Goal: Task Accomplishment & Management: Manage account settings

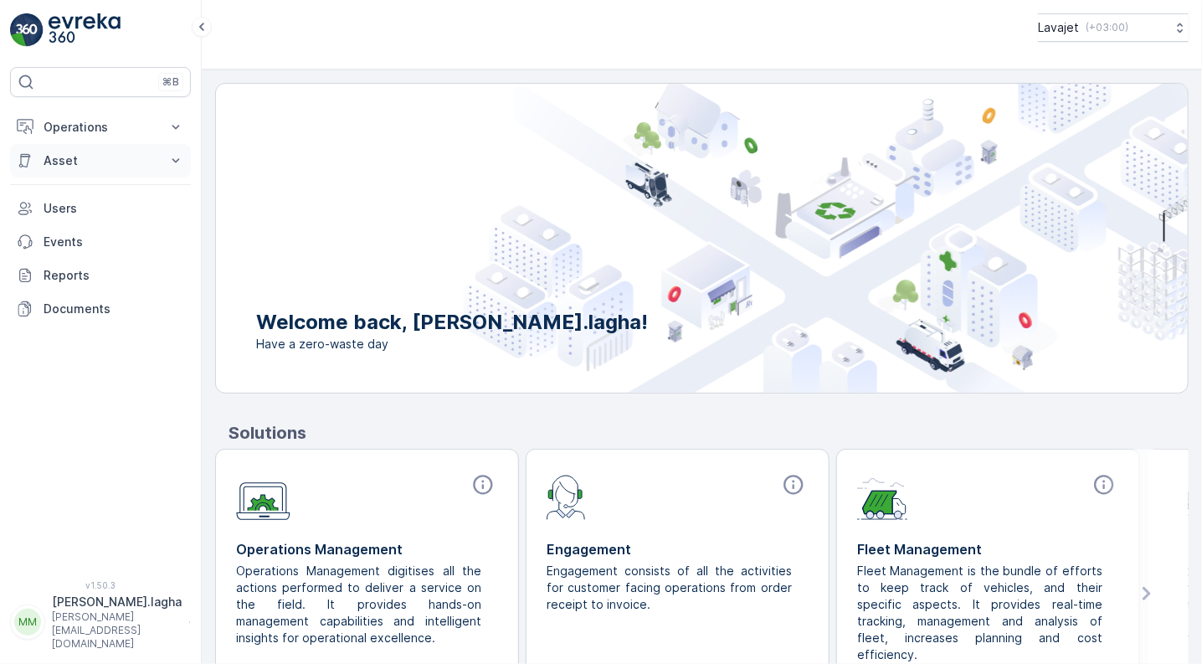
click at [65, 156] on p "Asset" at bounding box center [101, 160] width 114 height 17
click at [63, 190] on p "Assets" at bounding box center [62, 189] width 38 height 17
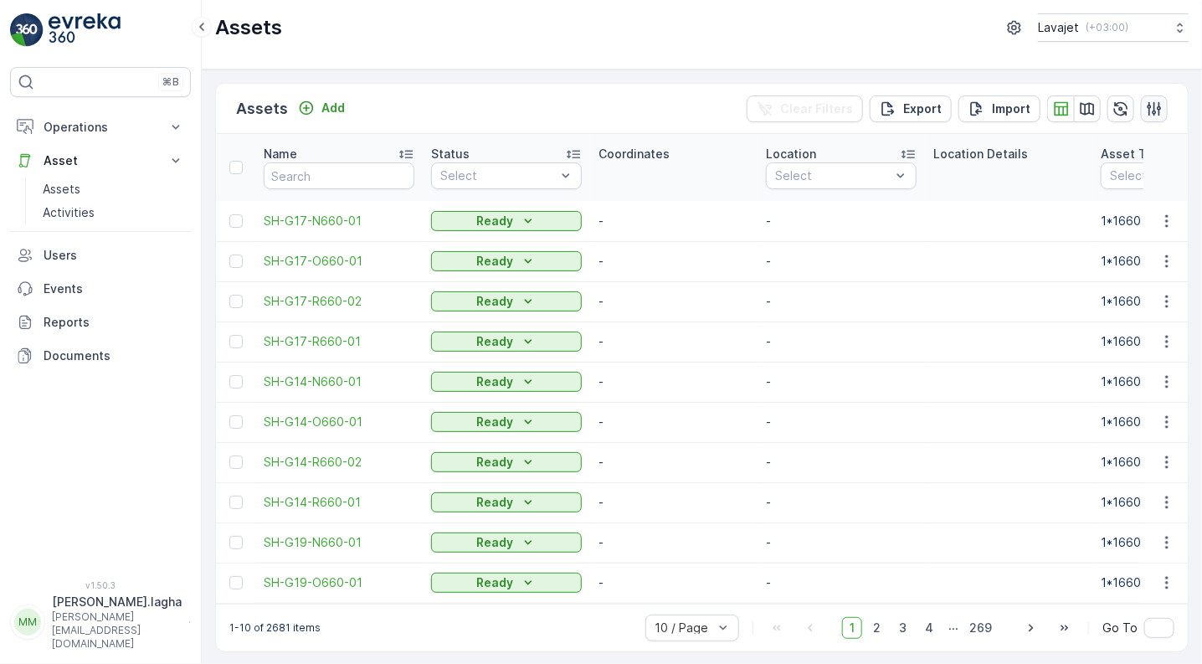
click at [1153, 110] on icon "button" at bounding box center [1154, 108] width 17 height 17
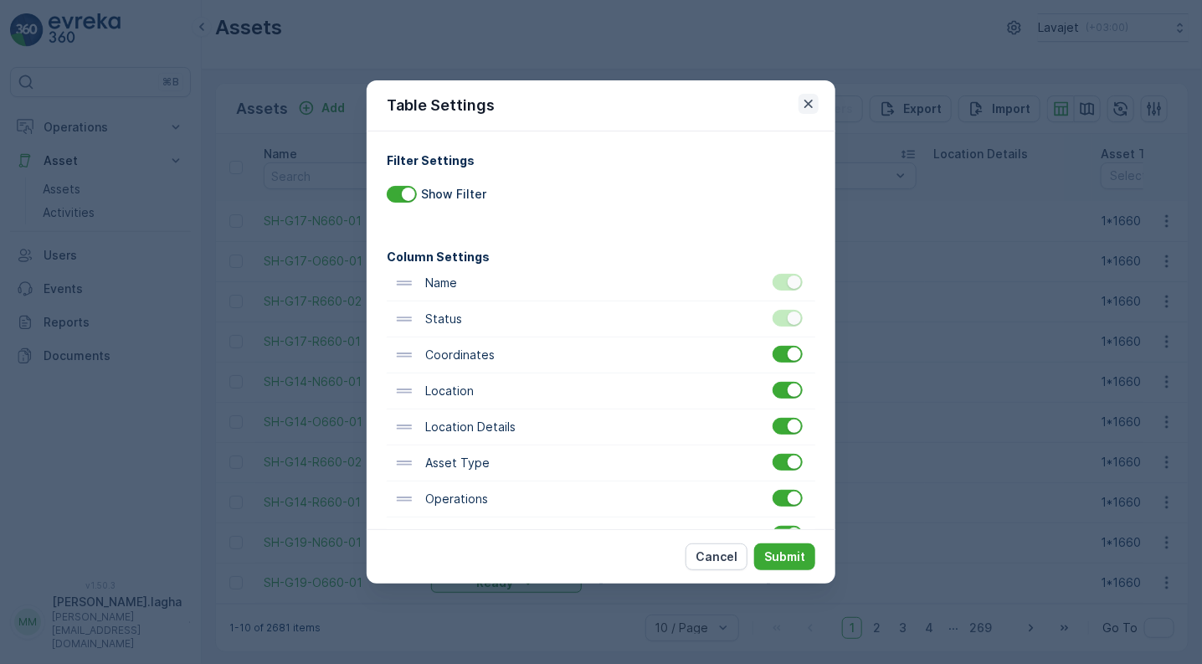
click at [810, 102] on icon "button" at bounding box center [808, 103] width 17 height 17
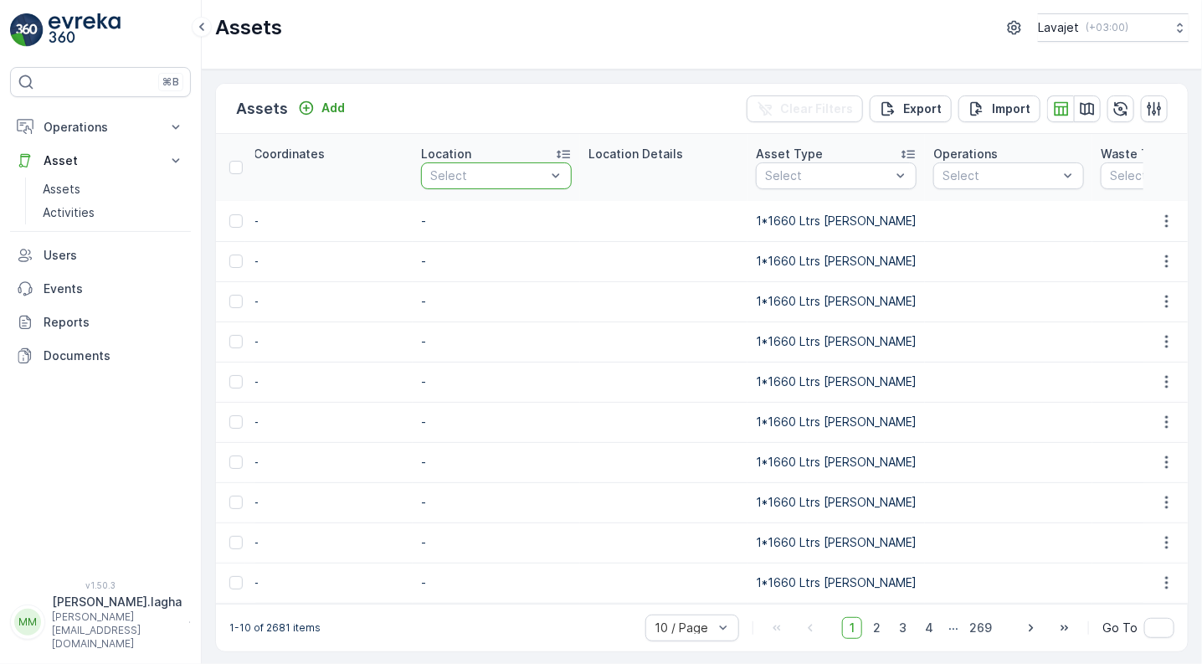
scroll to position [0, 347]
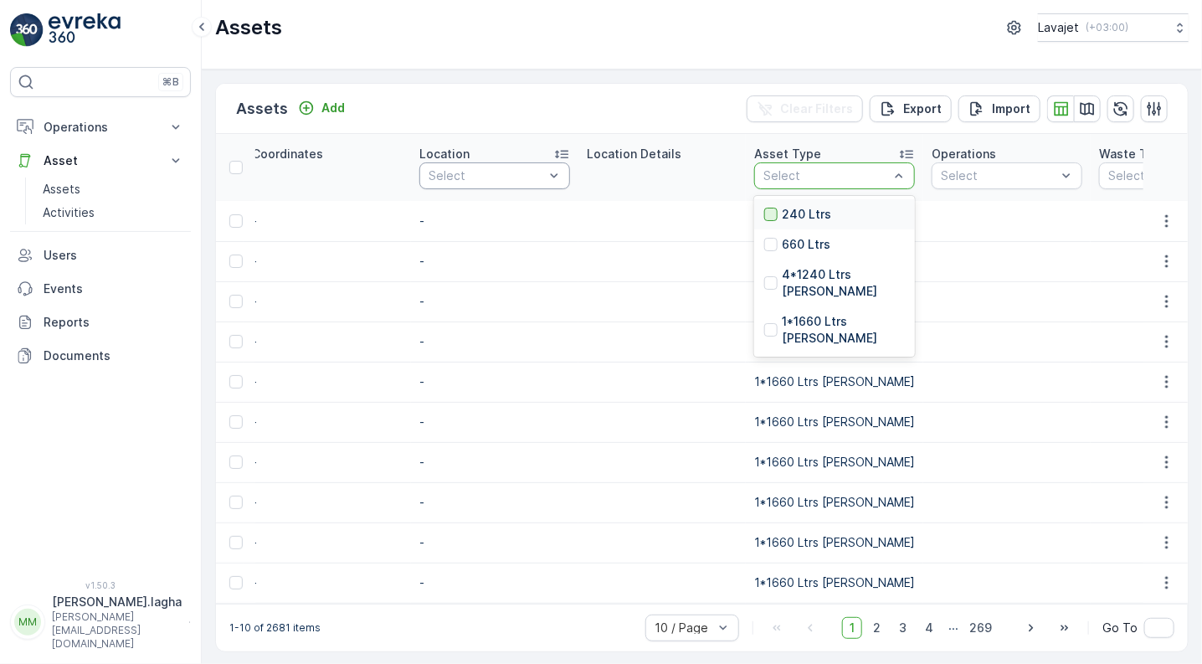
click at [772, 214] on div at bounding box center [770, 214] width 13 height 13
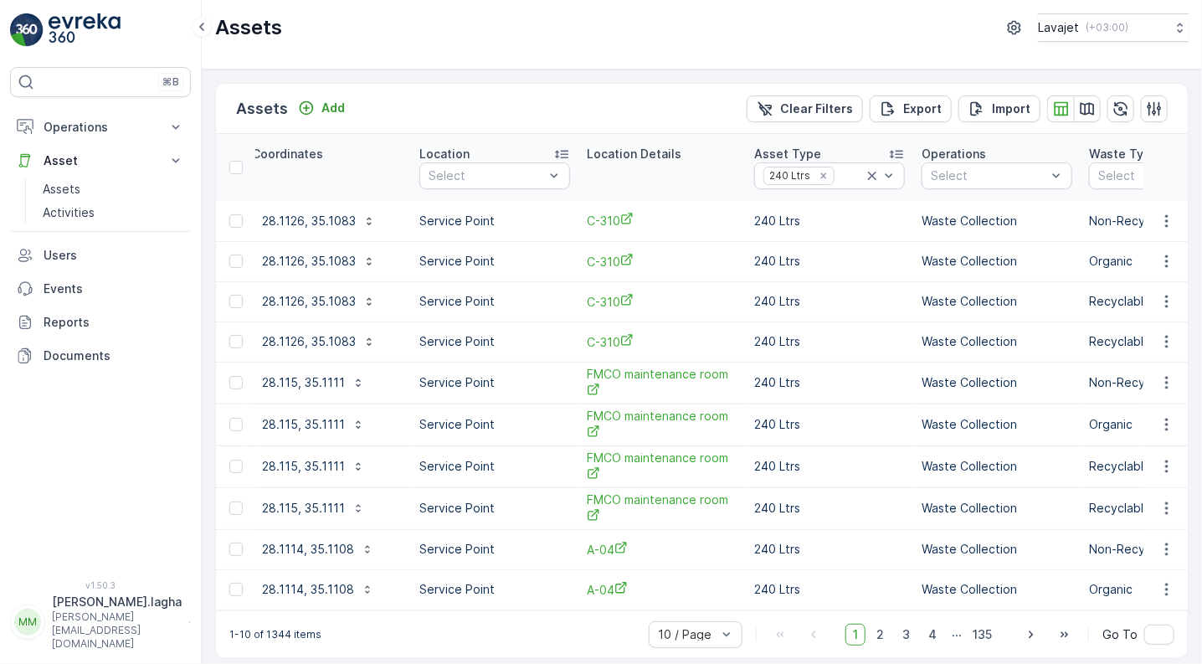
click at [562, 156] on icon at bounding box center [561, 154] width 17 height 17
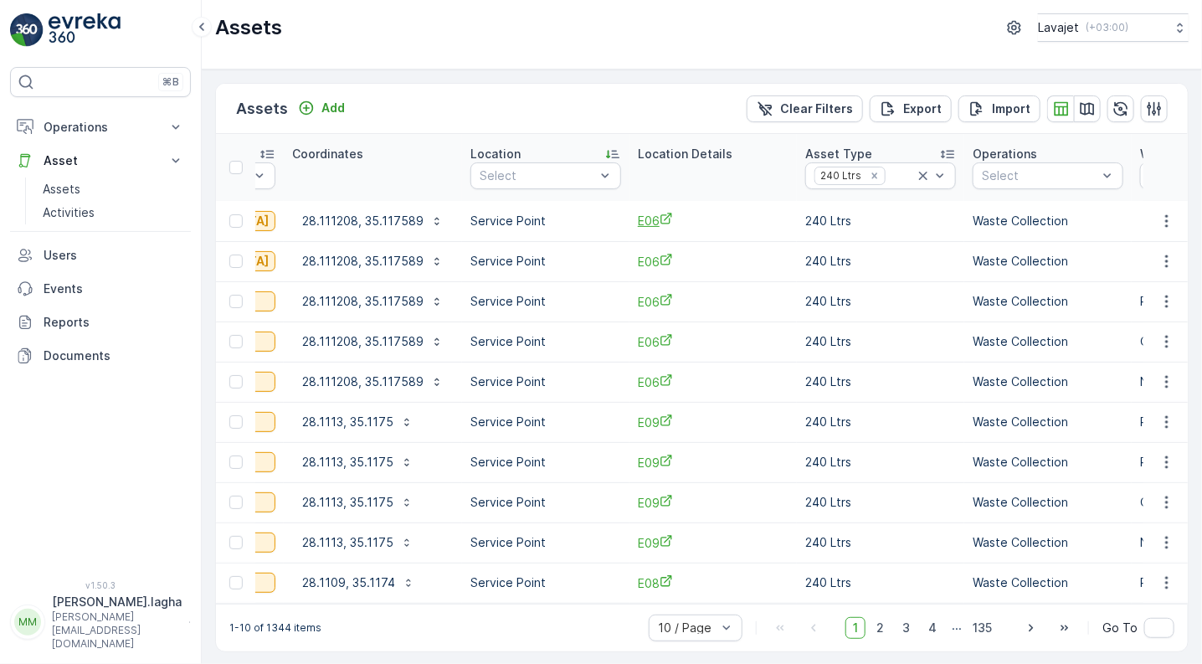
click at [660, 224] on icon "E06" at bounding box center [666, 218] width 13 height 13
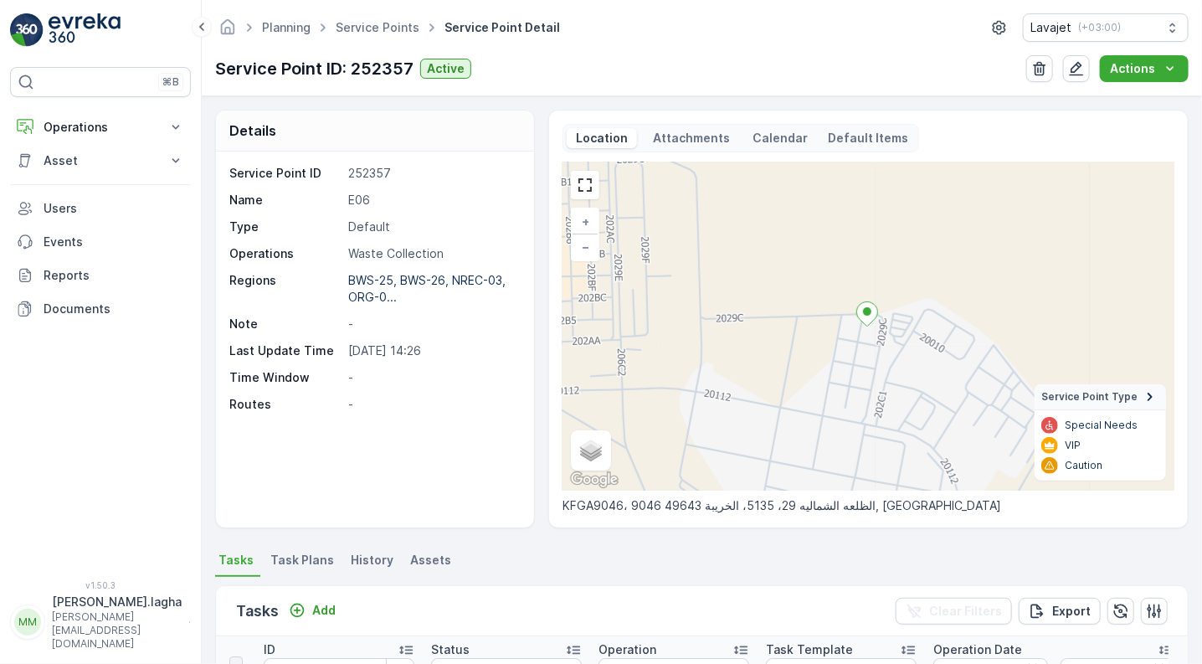
click at [418, 559] on span "Assets" at bounding box center [430, 560] width 41 height 17
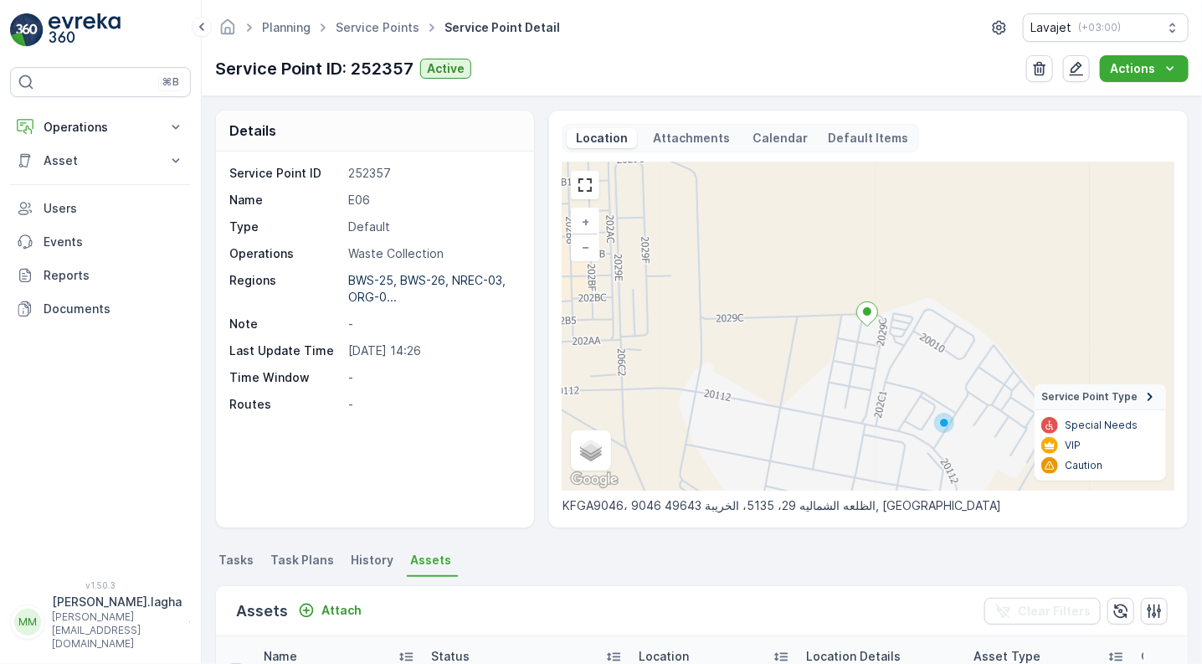
click at [603, 552] on ul "Tasks Task Plans History Assets" at bounding box center [701, 562] width 973 height 28
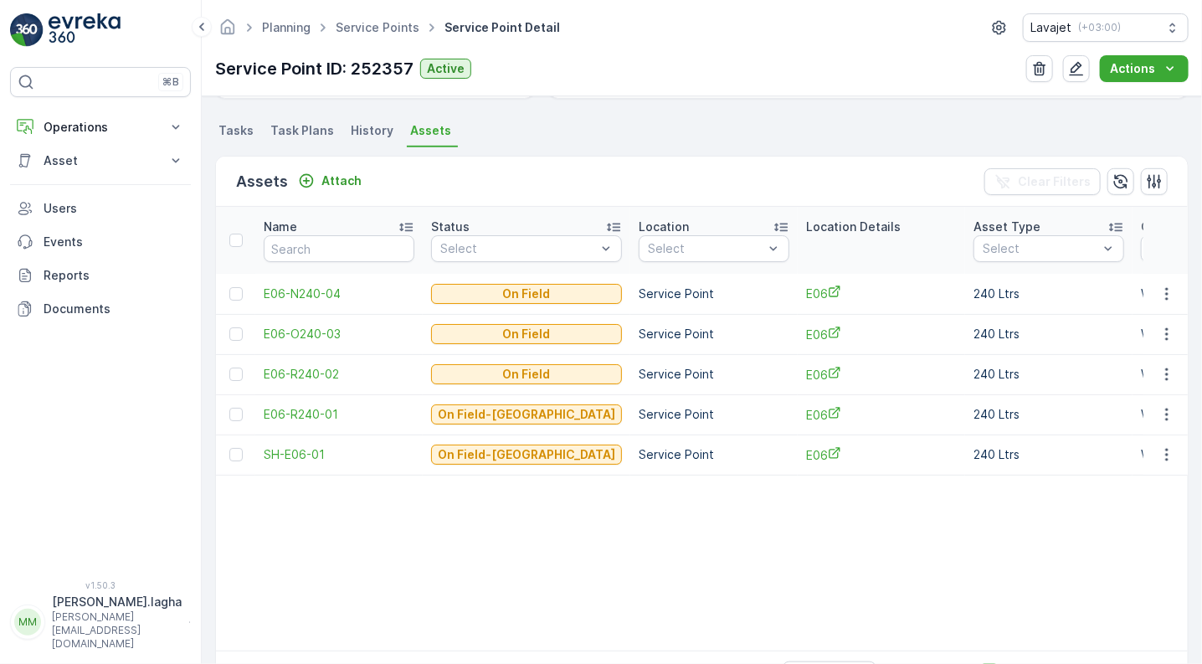
scroll to position [427, 0]
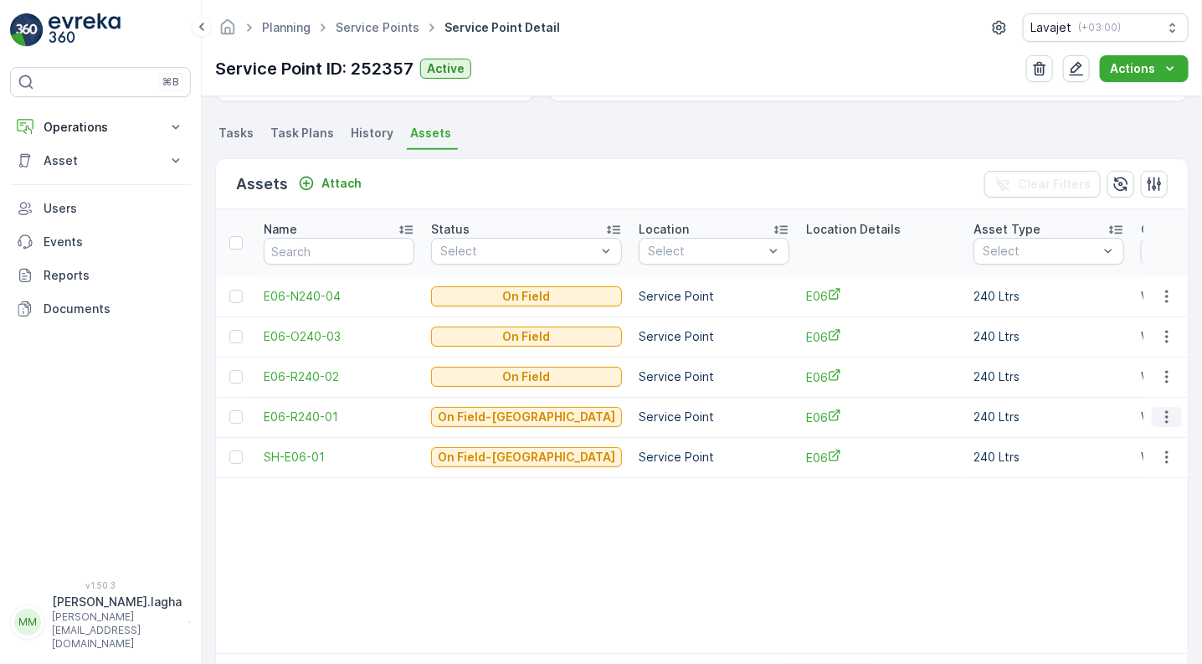
click at [1160, 419] on icon "button" at bounding box center [1166, 416] width 17 height 17
click at [1044, 422] on p "240 Ltrs" at bounding box center [1048, 416] width 151 height 17
click at [300, 420] on span "E06-R240-01" at bounding box center [339, 416] width 151 height 17
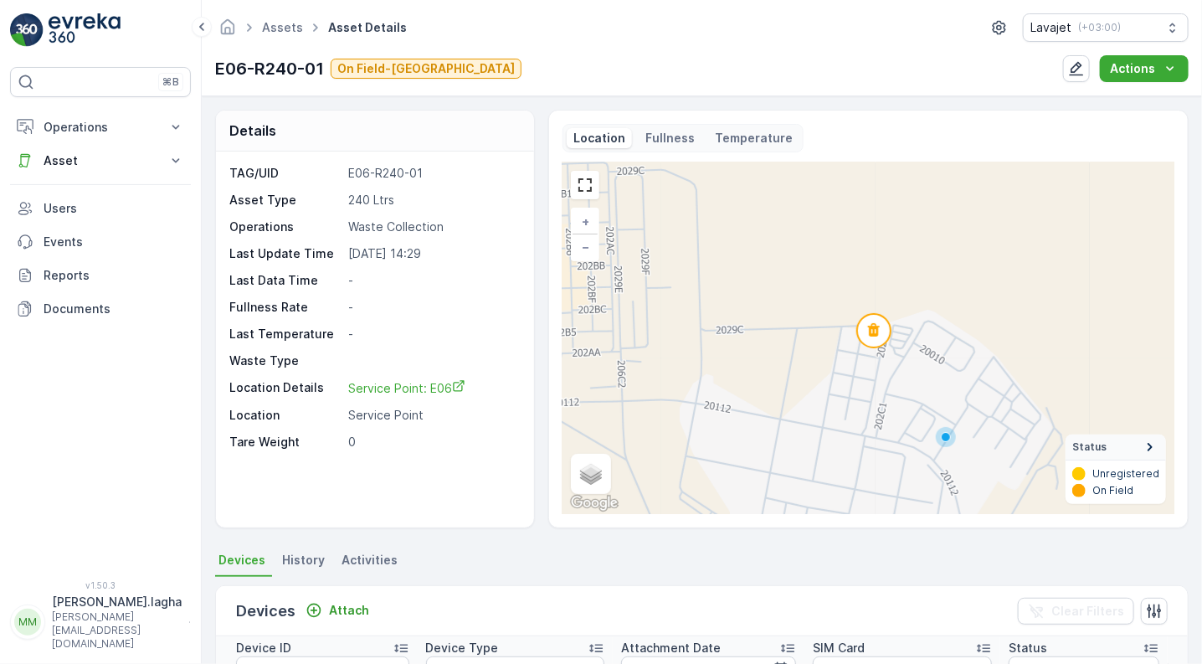
click at [896, 561] on ul "Devices History Activities" at bounding box center [701, 562] width 973 height 28
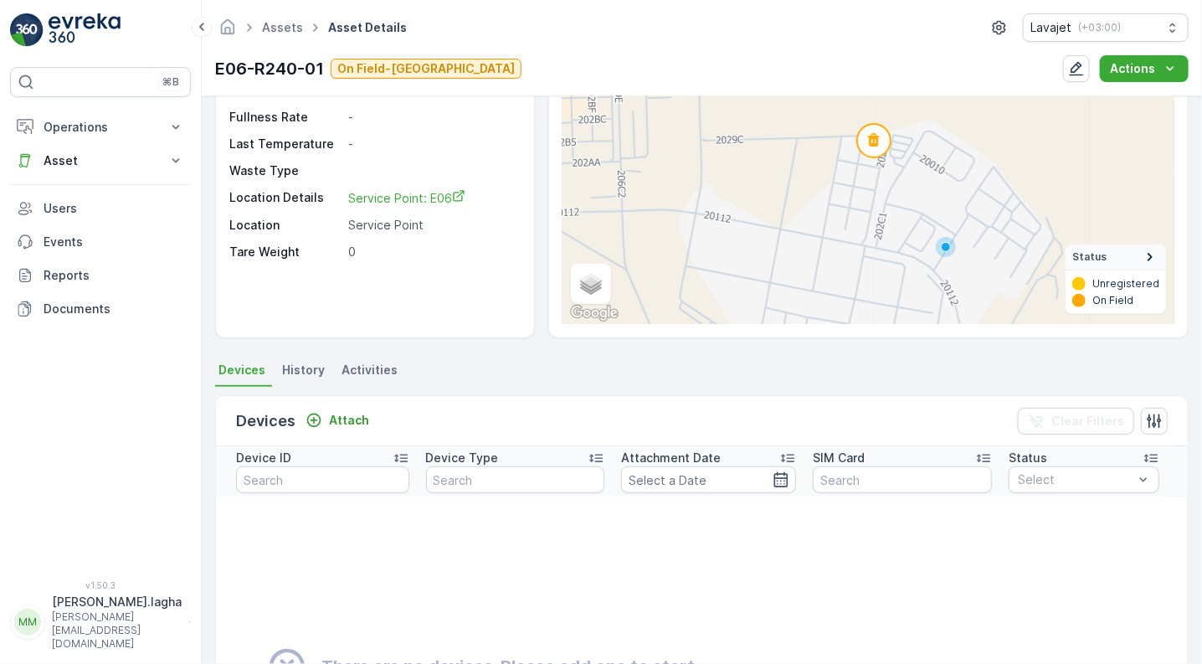
scroll to position [328, 0]
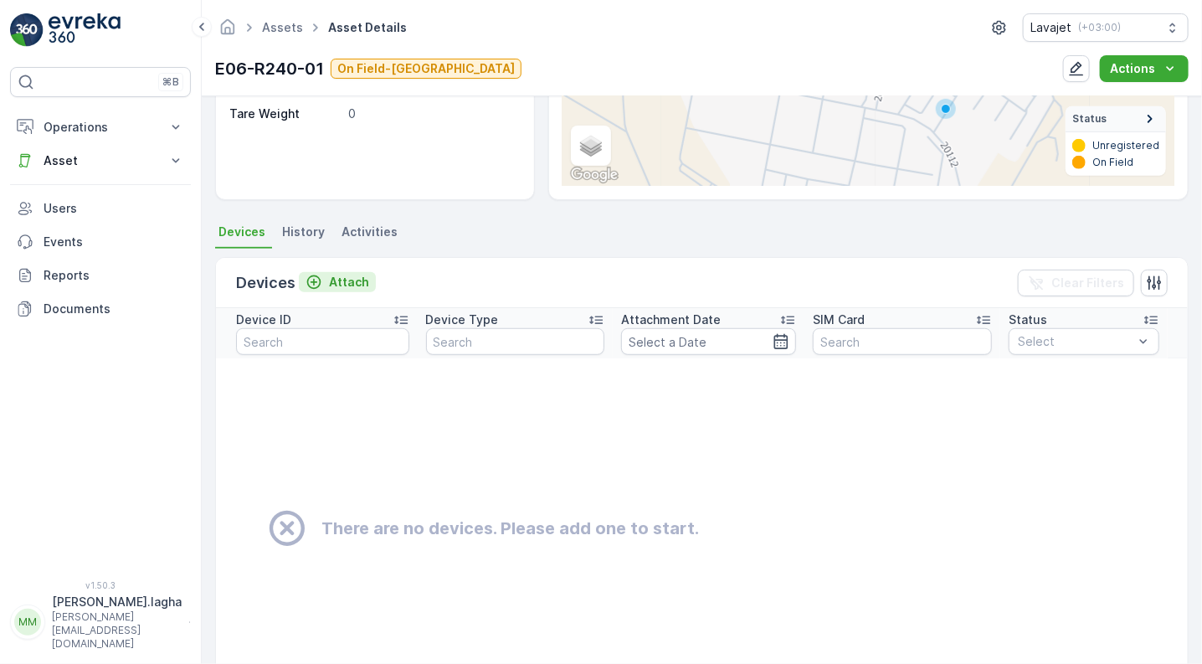
click at [323, 277] on div "Attach" at bounding box center [337, 282] width 64 height 17
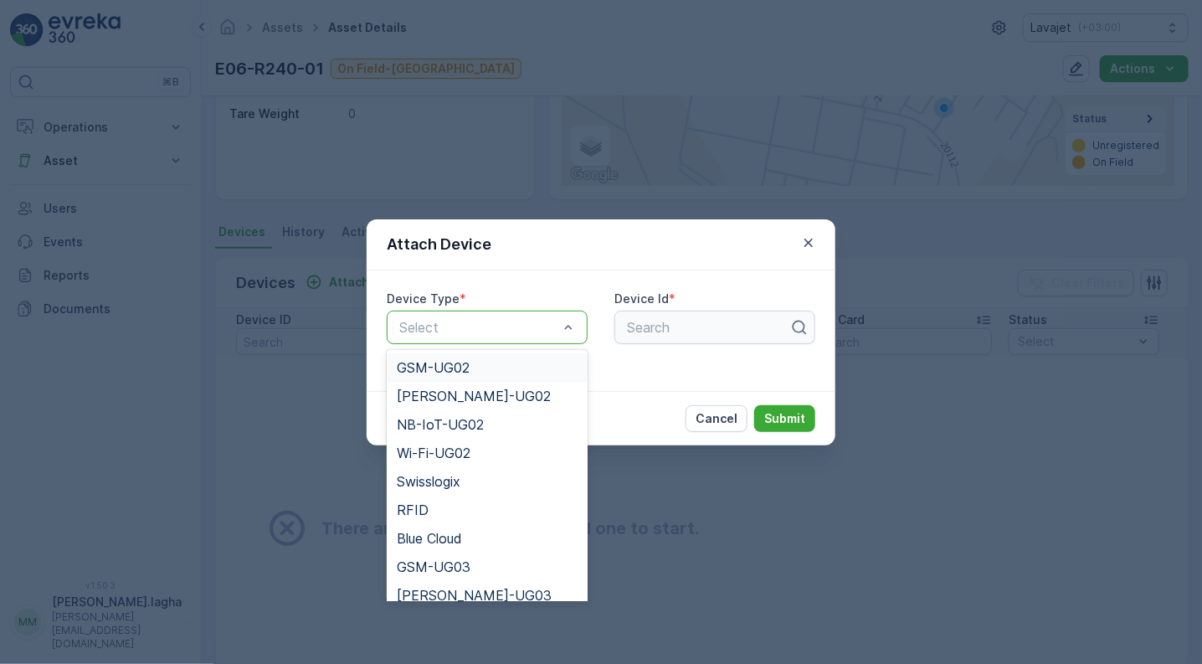
click at [439, 370] on span "GSM-UG02" at bounding box center [433, 367] width 73 height 15
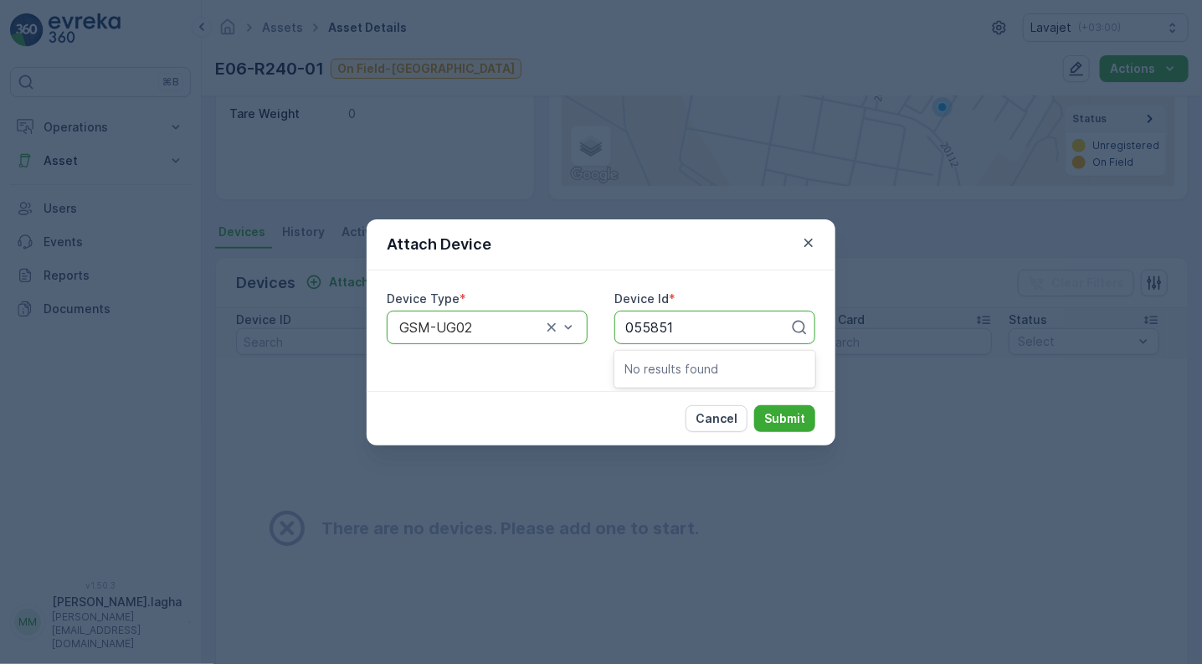
click at [634, 327] on input "055851" at bounding box center [651, 327] width 52 height 15
type input "55851"
click at [545, 377] on div "Device Type * option GSM-UG02, selected. GSM-UG02 Device Id * Use Up and Down t…" at bounding box center [601, 330] width 469 height 121
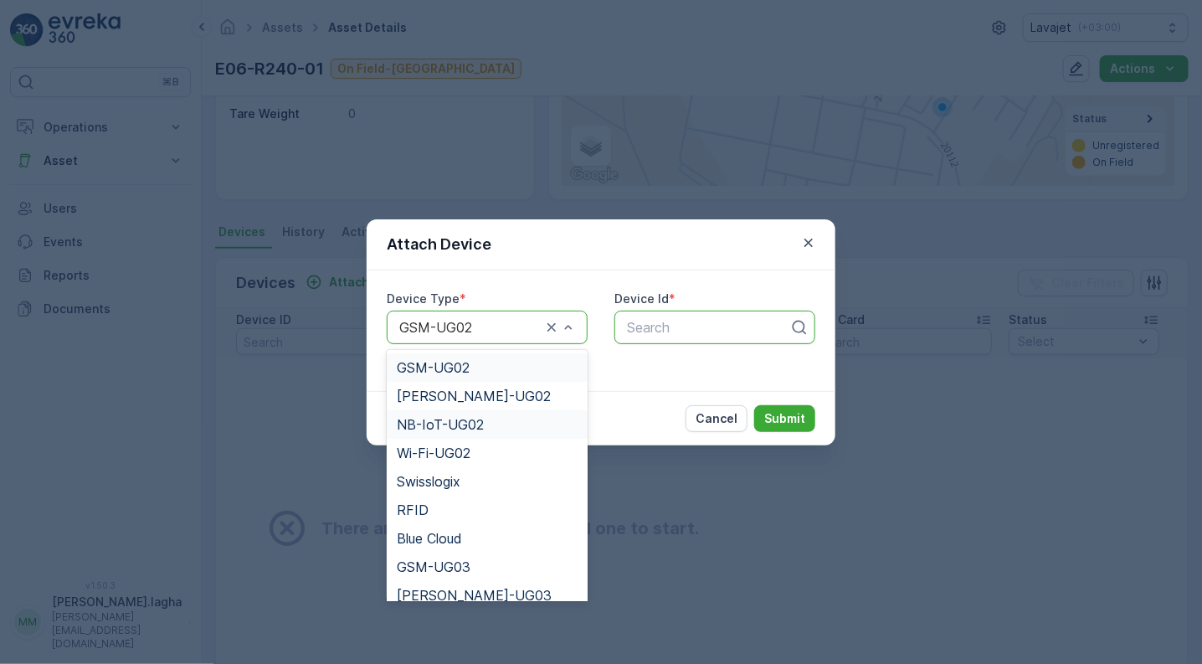
click at [446, 424] on span "NB-IoT-UG02" at bounding box center [440, 424] width 87 height 15
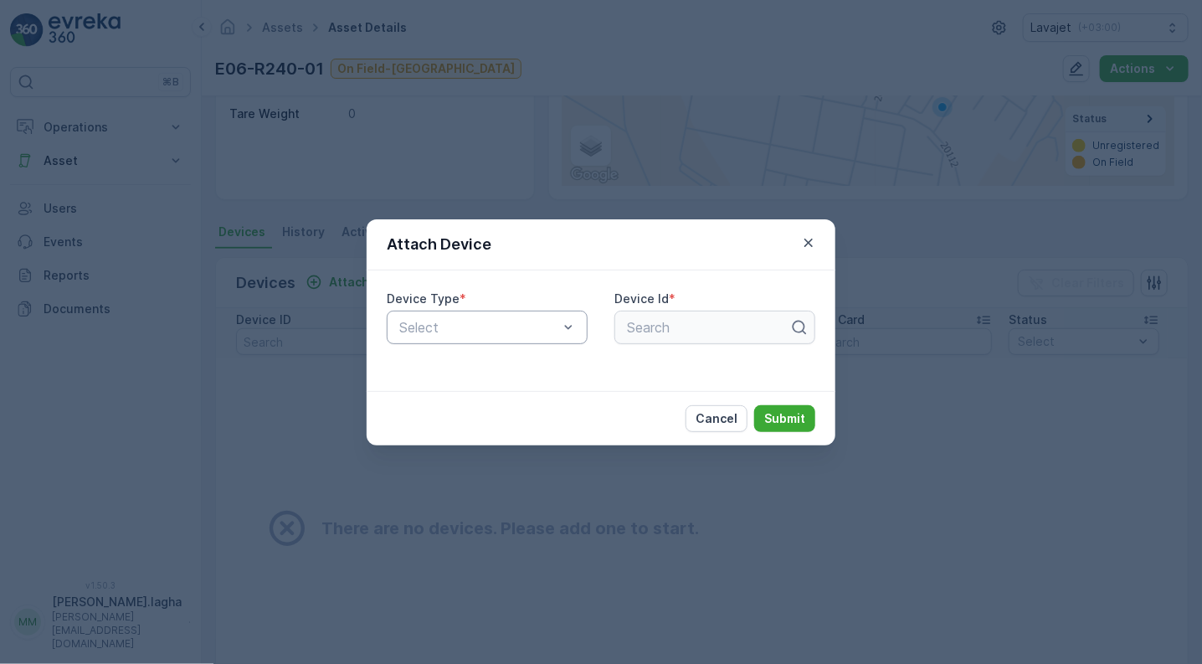
click at [648, 325] on div "Search" at bounding box center [714, 327] width 201 height 33
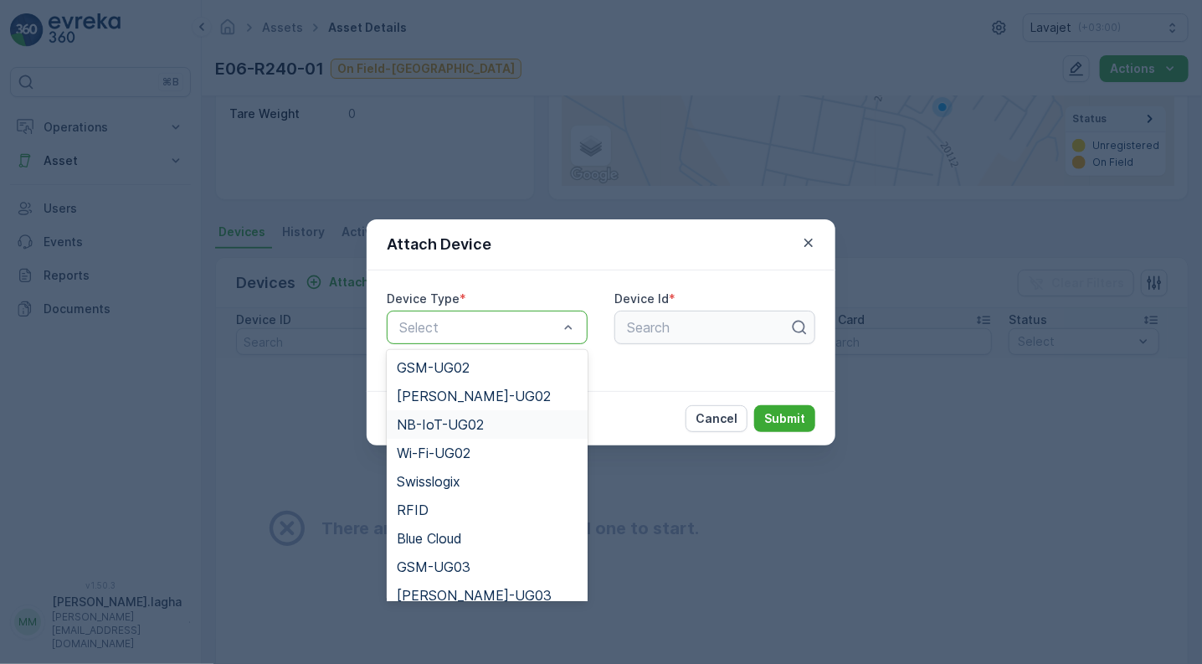
click at [478, 427] on span "NB-IoT-UG02" at bounding box center [440, 424] width 87 height 15
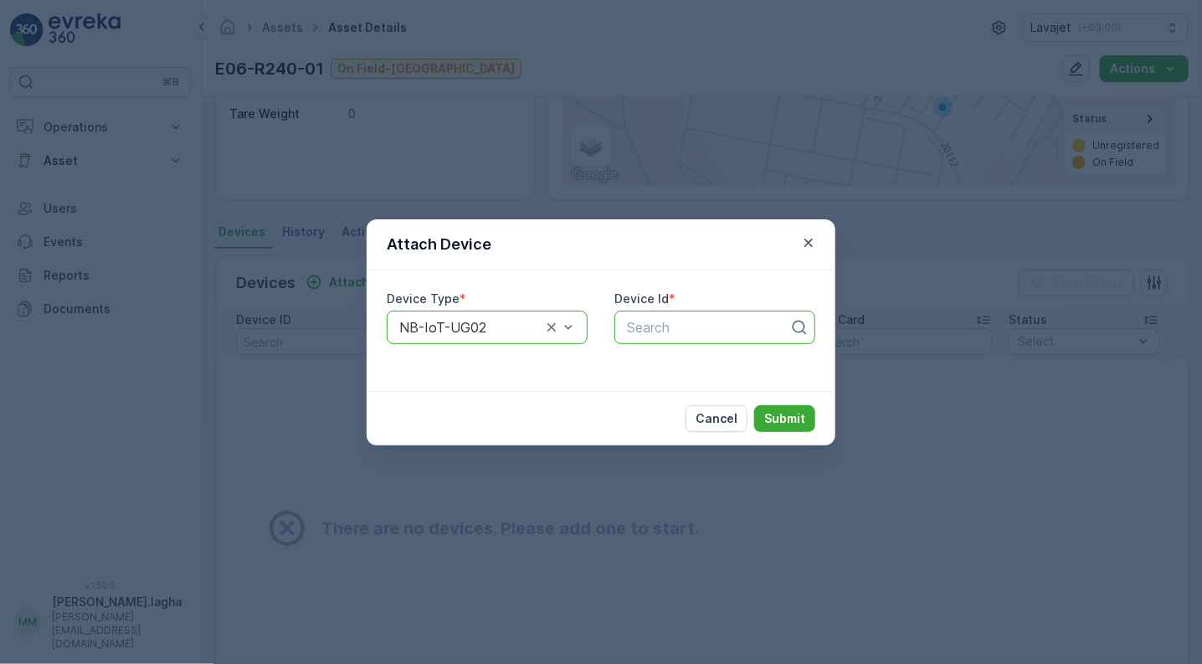
click at [657, 329] on div at bounding box center [708, 327] width 166 height 15
type input "055851"
click at [723, 420] on p "Cancel" at bounding box center [717, 418] width 42 height 17
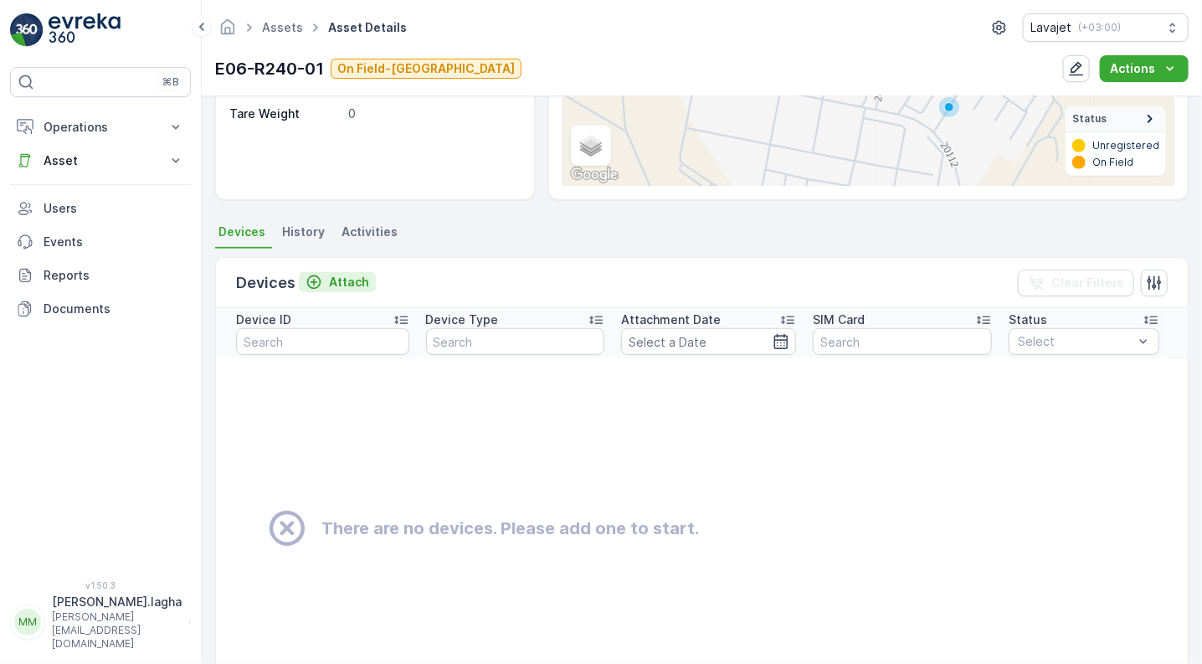
click at [341, 276] on p "Attach" at bounding box center [349, 282] width 40 height 17
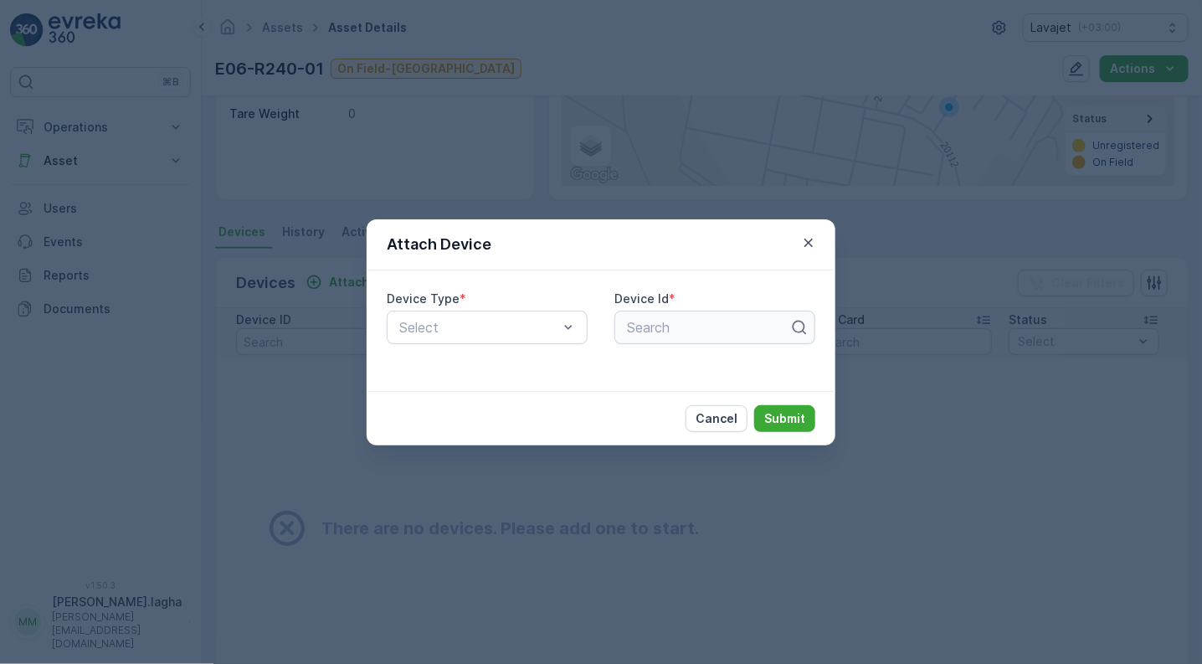
click at [795, 322] on div "Search" at bounding box center [714, 327] width 201 height 33
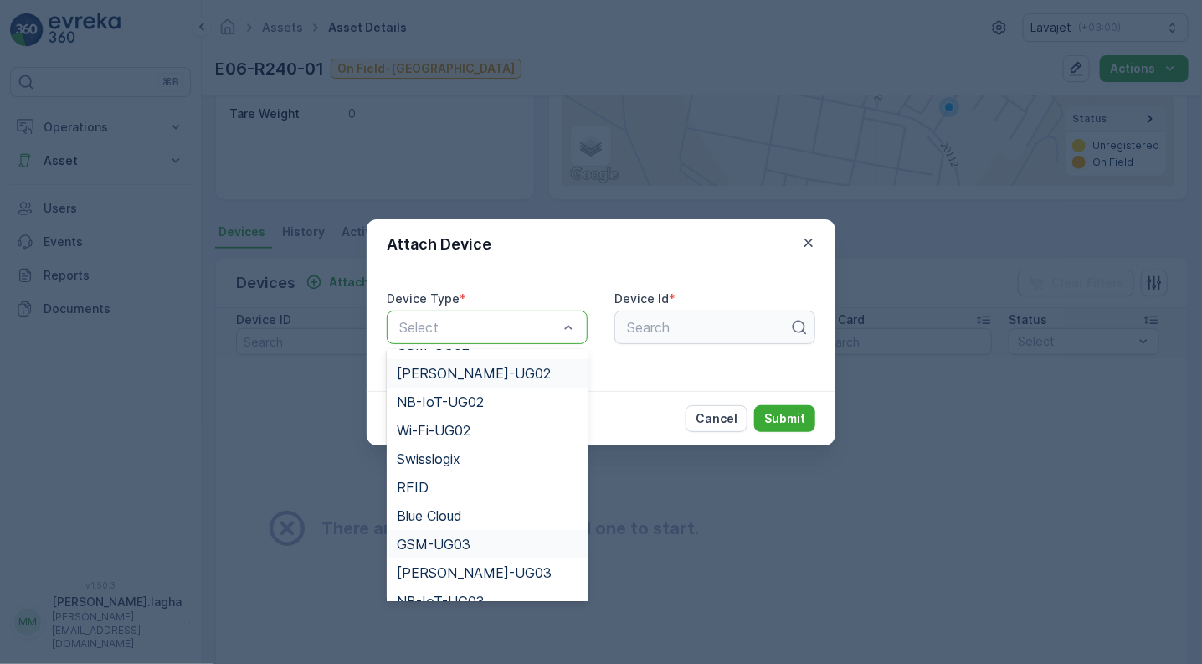
scroll to position [0, 0]
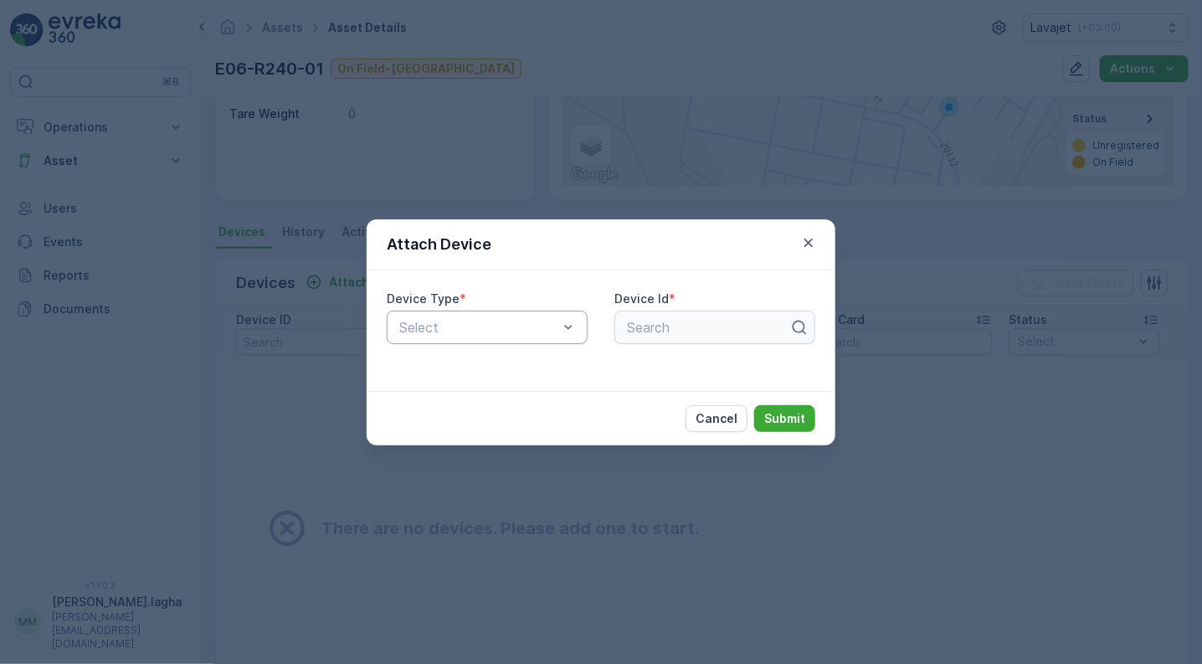
click at [648, 411] on div "Cancel Submit" at bounding box center [601, 418] width 469 height 54
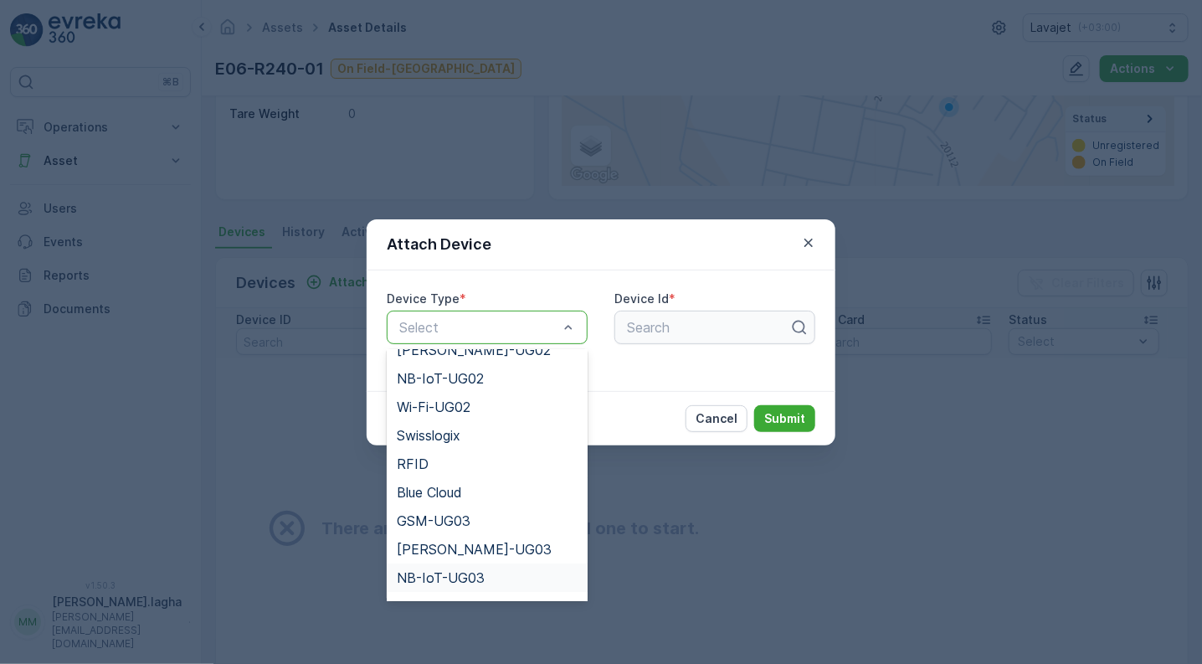
scroll to position [74, 0]
click at [455, 553] on span "NB-IoT-UG03" at bounding box center [441, 549] width 88 height 15
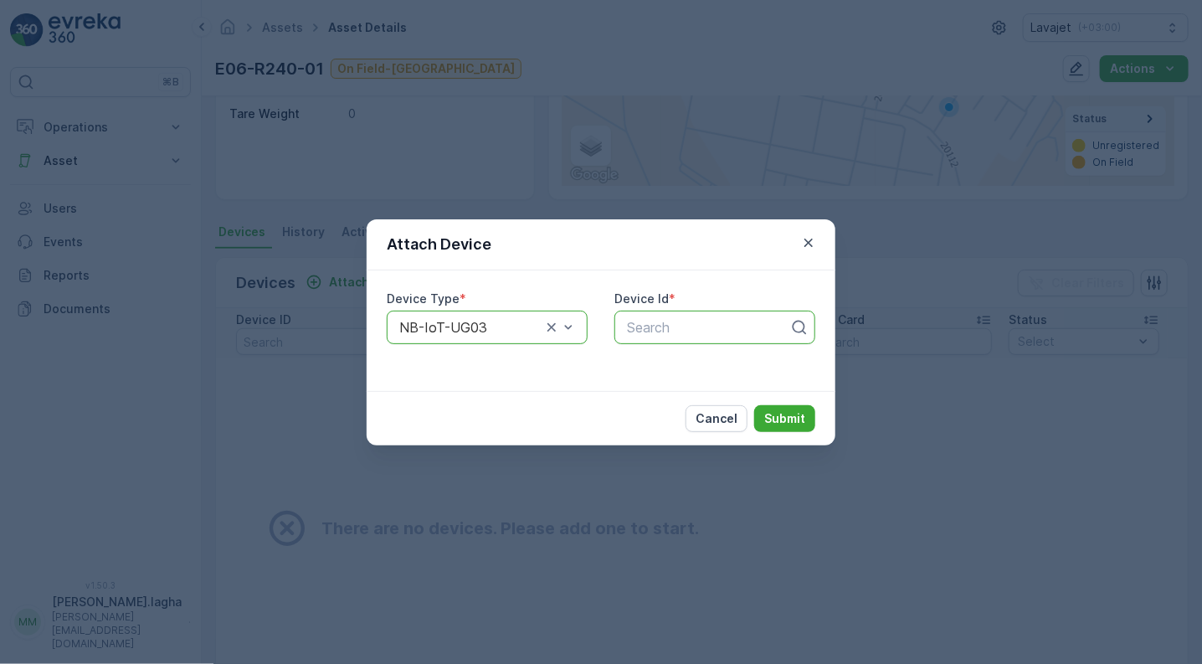
click at [669, 331] on div at bounding box center [708, 327] width 166 height 15
type input "055851"
click at [610, 409] on div "Cancel Submit" at bounding box center [601, 418] width 469 height 54
click at [799, 329] on icon at bounding box center [799, 327] width 17 height 17
click at [711, 413] on p "Cancel" at bounding box center [717, 418] width 42 height 17
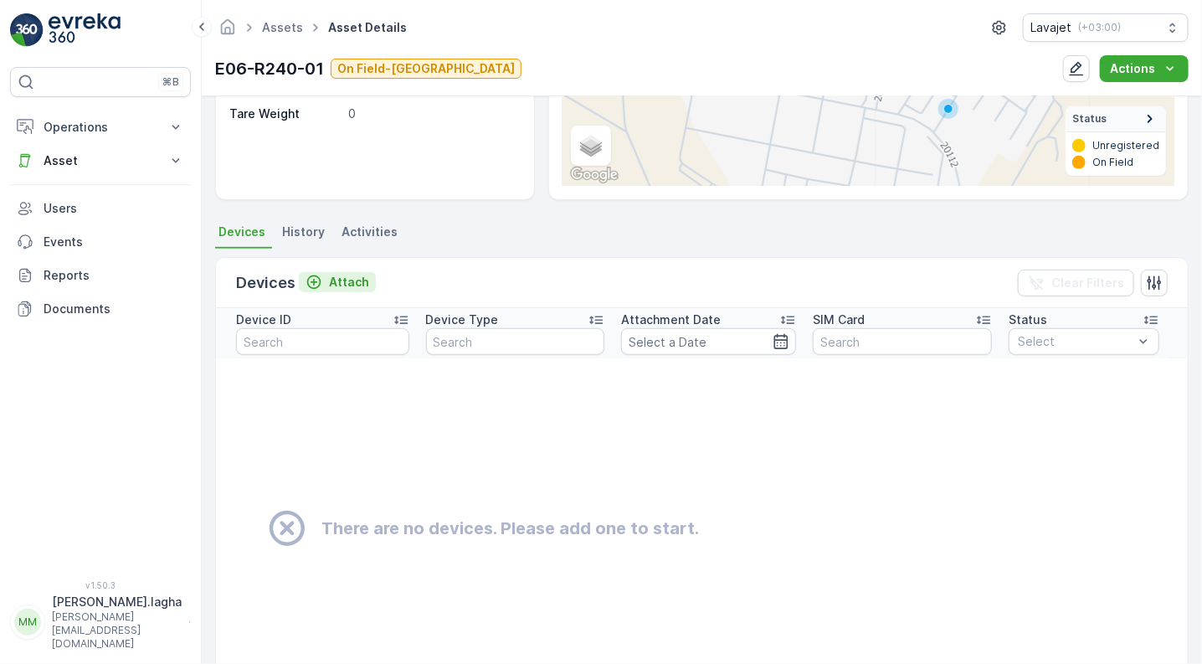
click at [341, 285] on p "Attach" at bounding box center [349, 282] width 40 height 17
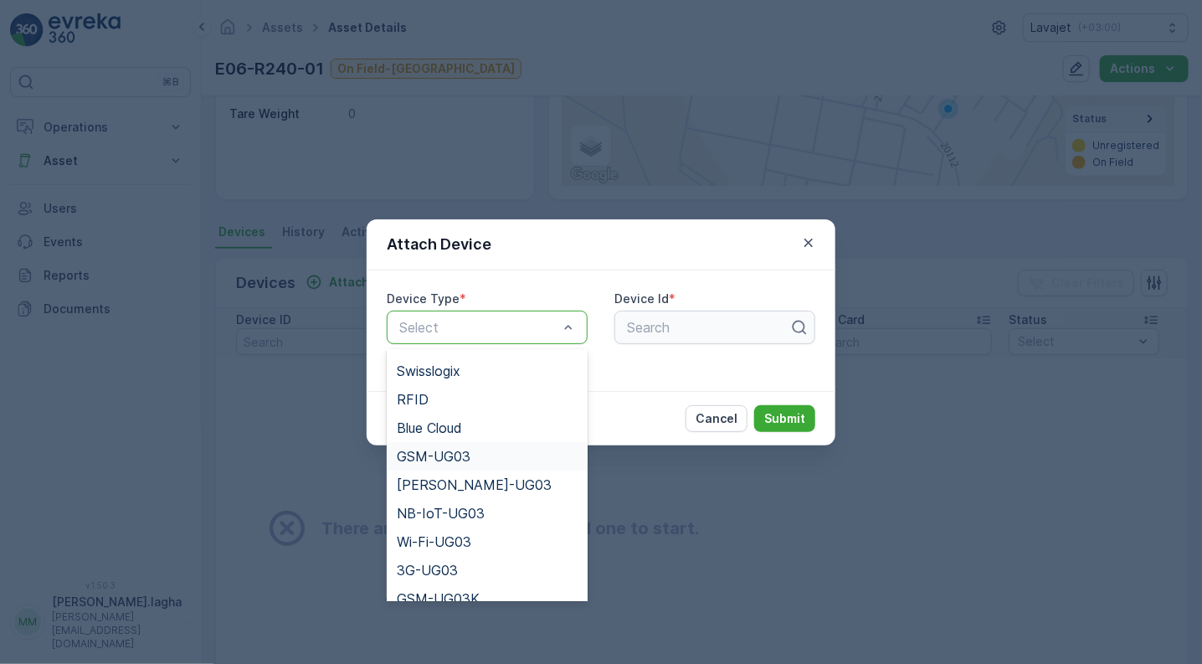
scroll to position [113, 0]
click at [479, 503] on span "NB-IoT-UG03" at bounding box center [441, 510] width 88 height 15
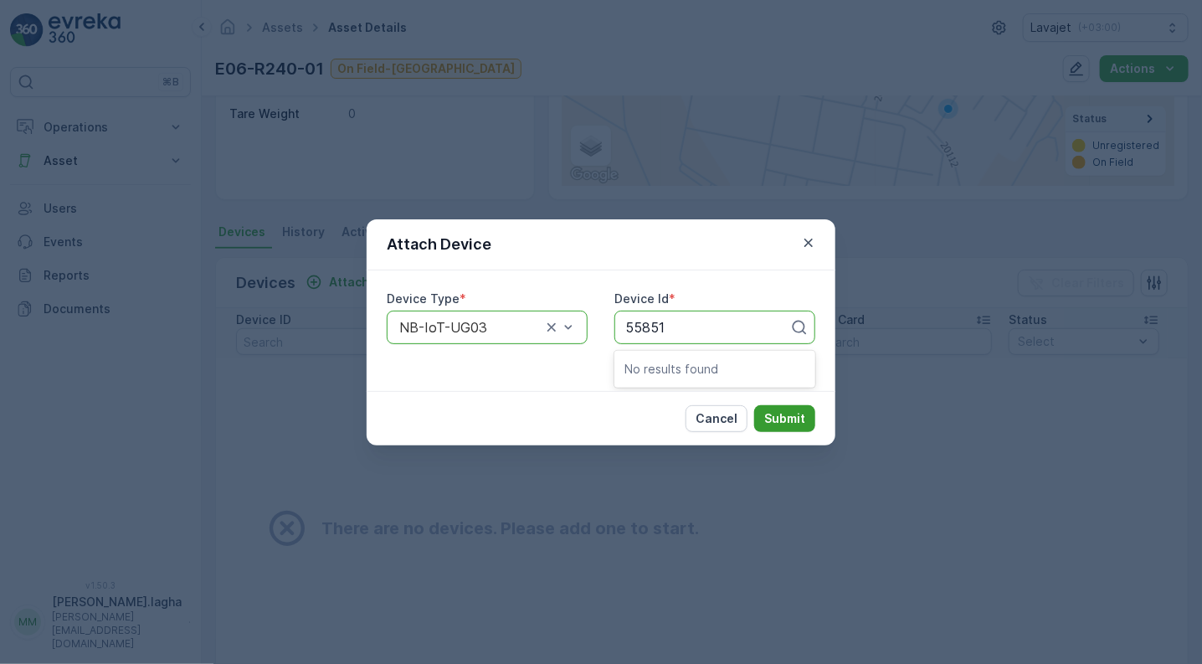
type input "55851"
click at [790, 424] on p "Submit" at bounding box center [784, 418] width 41 height 17
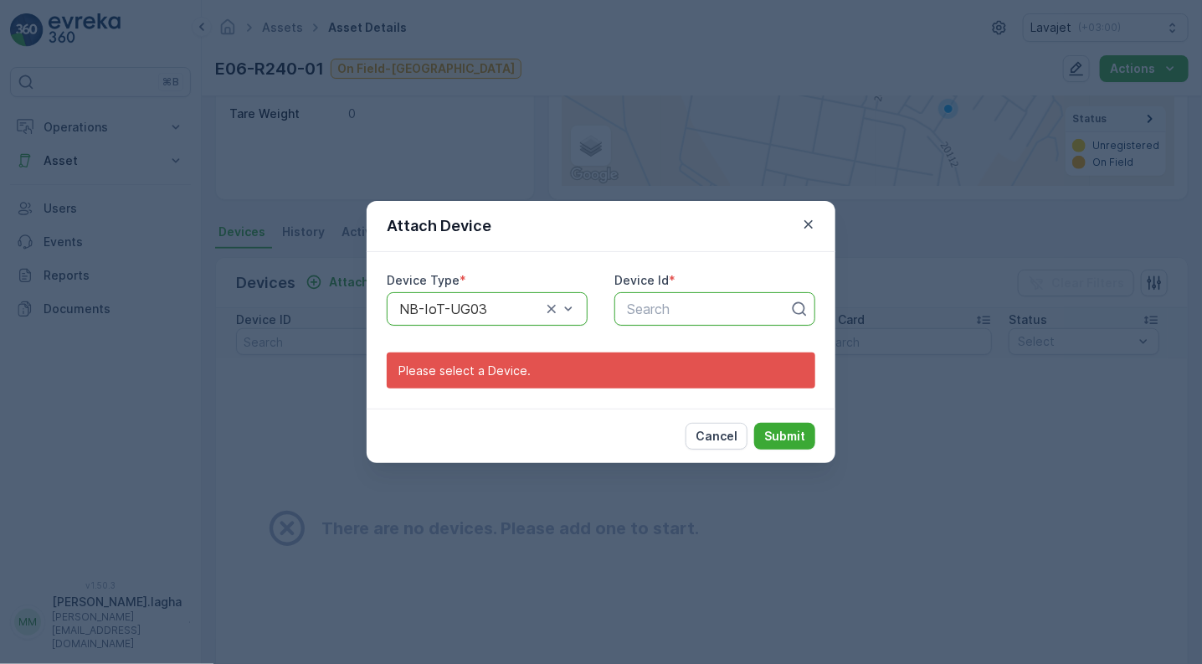
click at [798, 314] on icon at bounding box center [799, 308] width 17 height 17
click at [810, 224] on icon "button" at bounding box center [808, 224] width 8 height 8
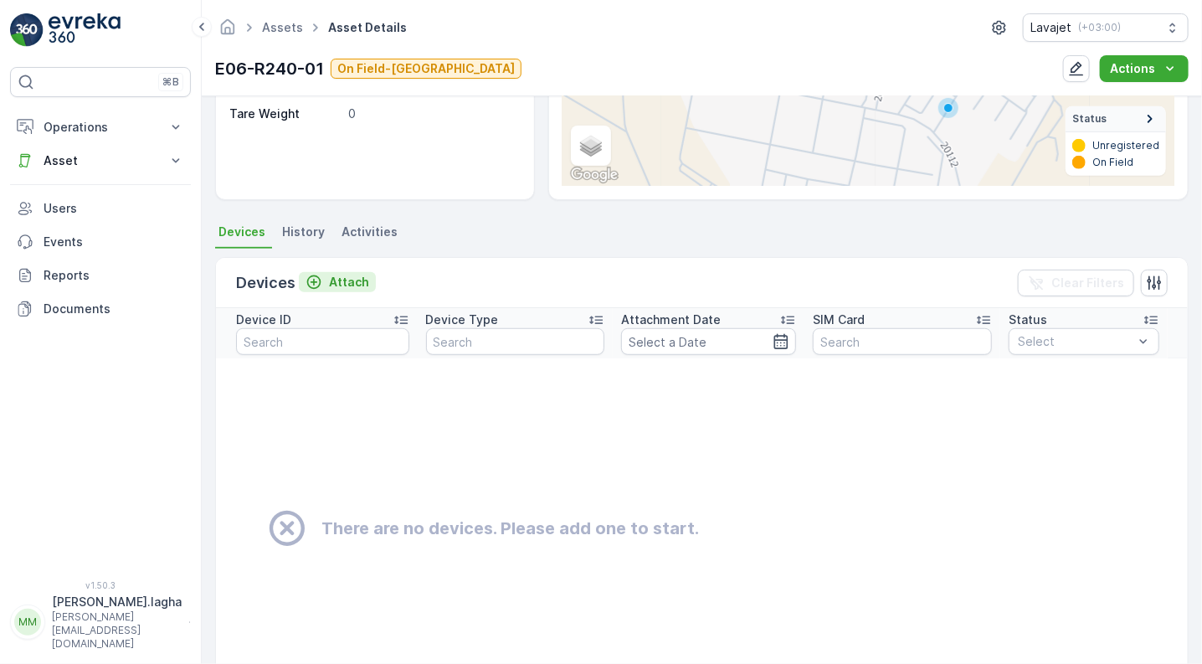
click at [331, 278] on p "Attach" at bounding box center [349, 282] width 40 height 17
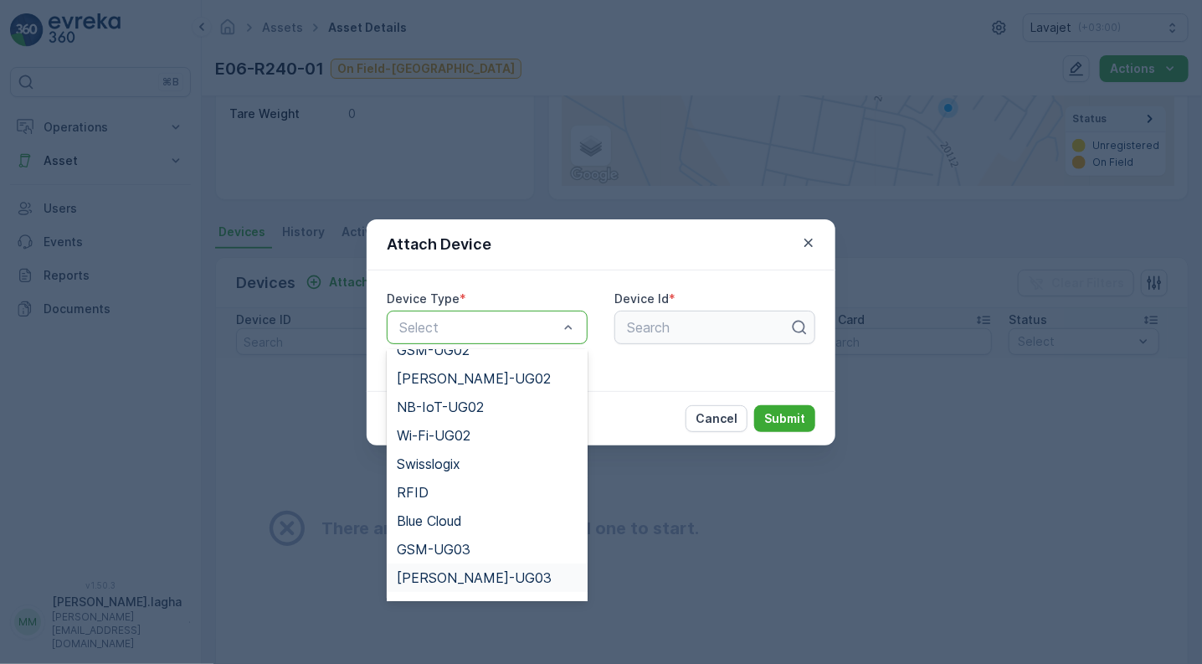
scroll to position [46, 0]
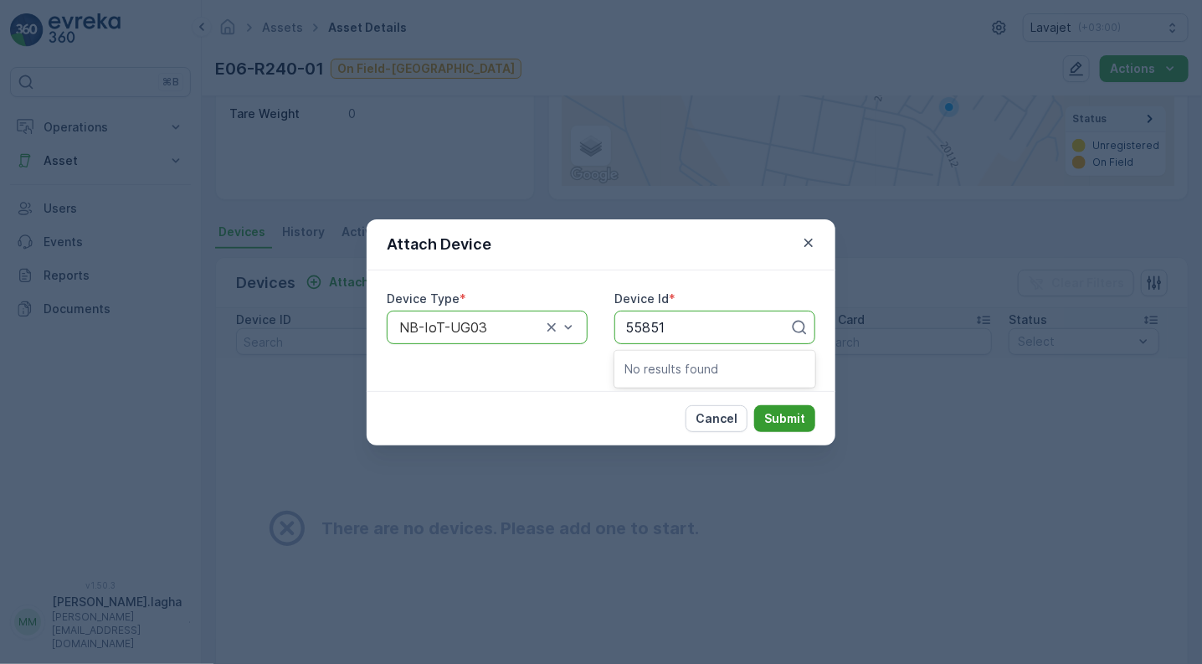
type input "55851"
click at [788, 418] on p "Submit" at bounding box center [784, 418] width 41 height 17
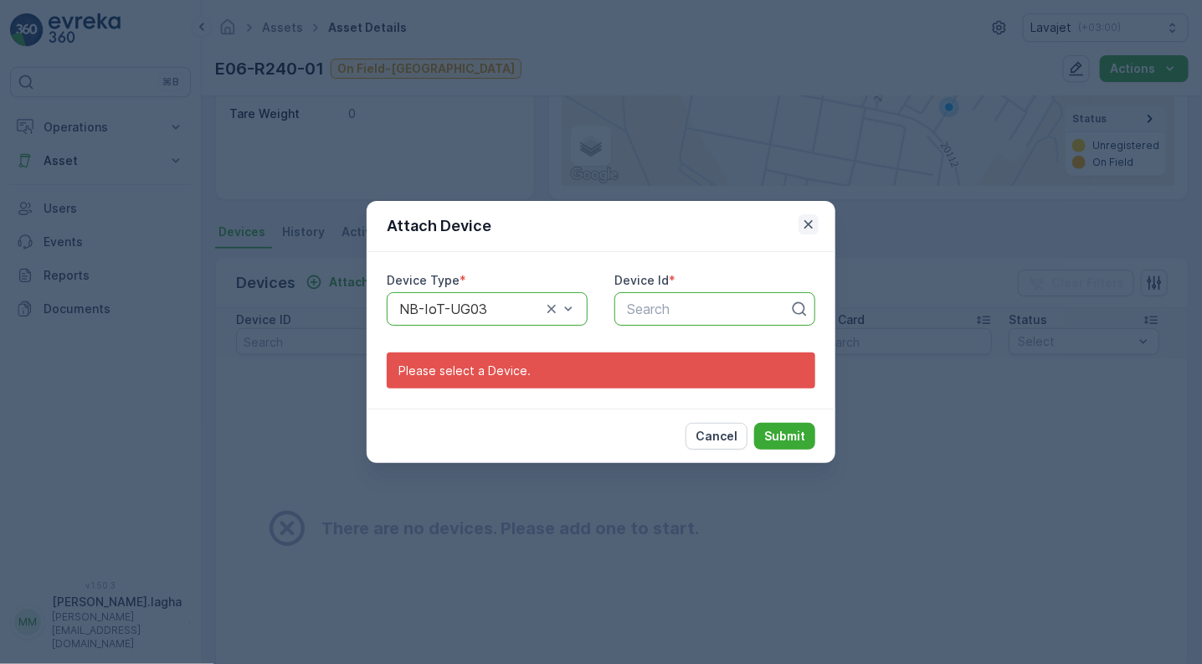
click at [804, 225] on icon "button" at bounding box center [808, 224] width 17 height 17
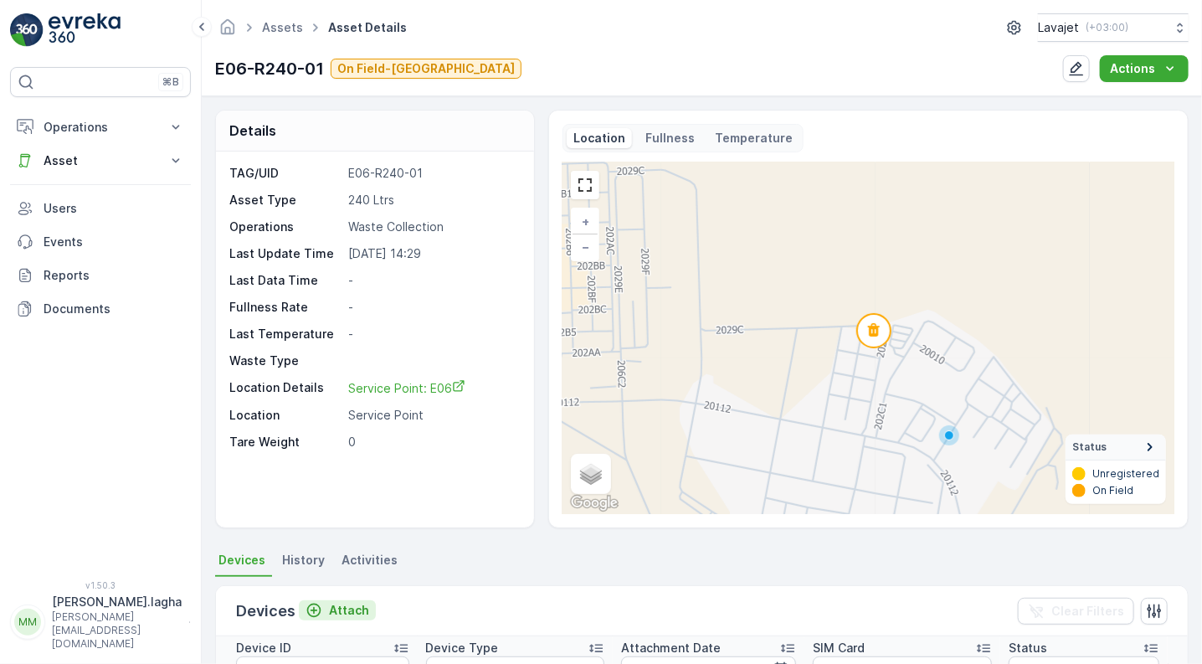
click at [337, 607] on p "Attach" at bounding box center [349, 610] width 40 height 17
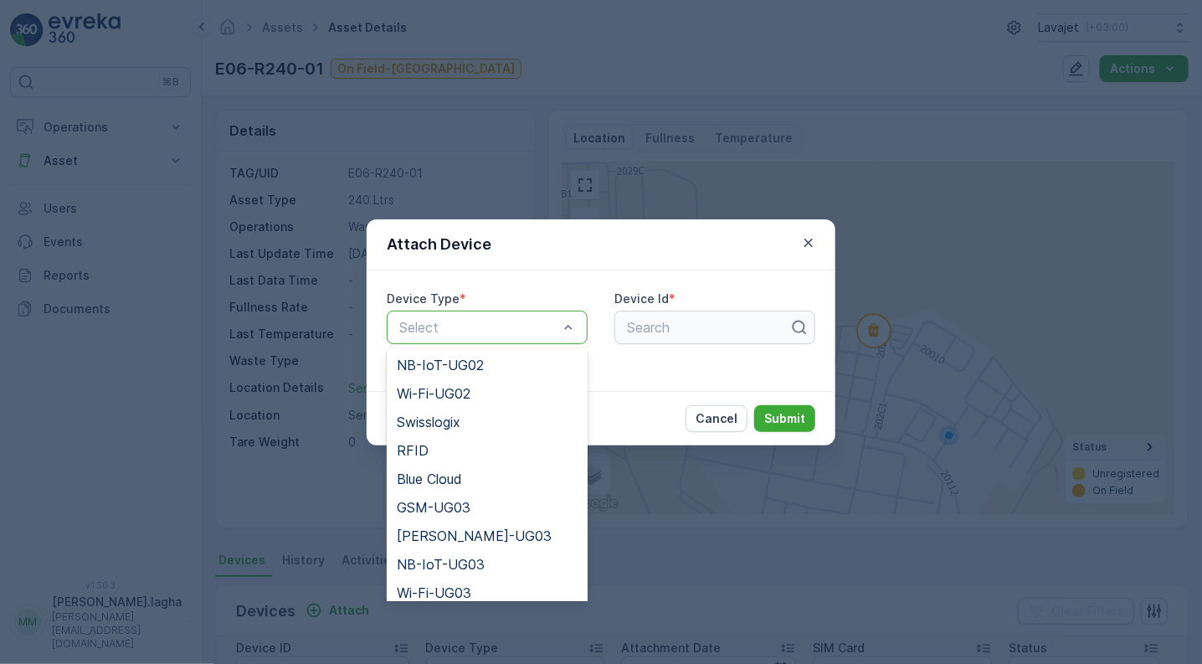
scroll to position [60, 0]
click at [462, 561] on span "NB-IoT-UG03" at bounding box center [441, 563] width 88 height 15
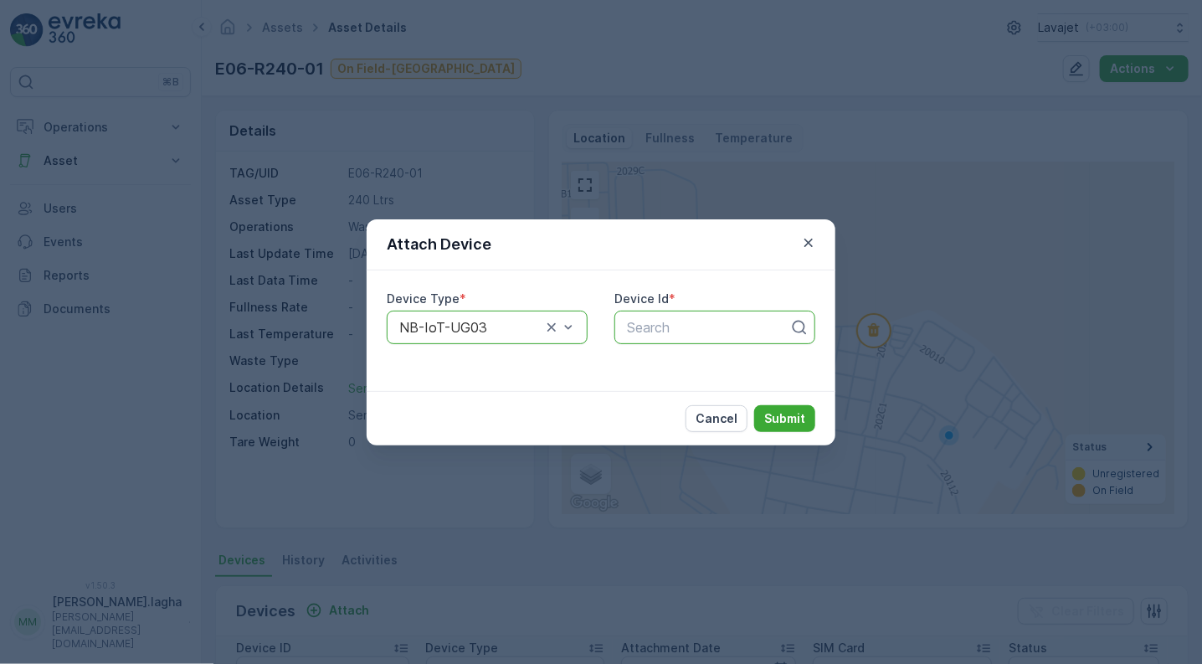
click at [675, 329] on div at bounding box center [708, 327] width 166 height 15
type input "55975"
click at [803, 242] on icon "button" at bounding box center [808, 242] width 17 height 17
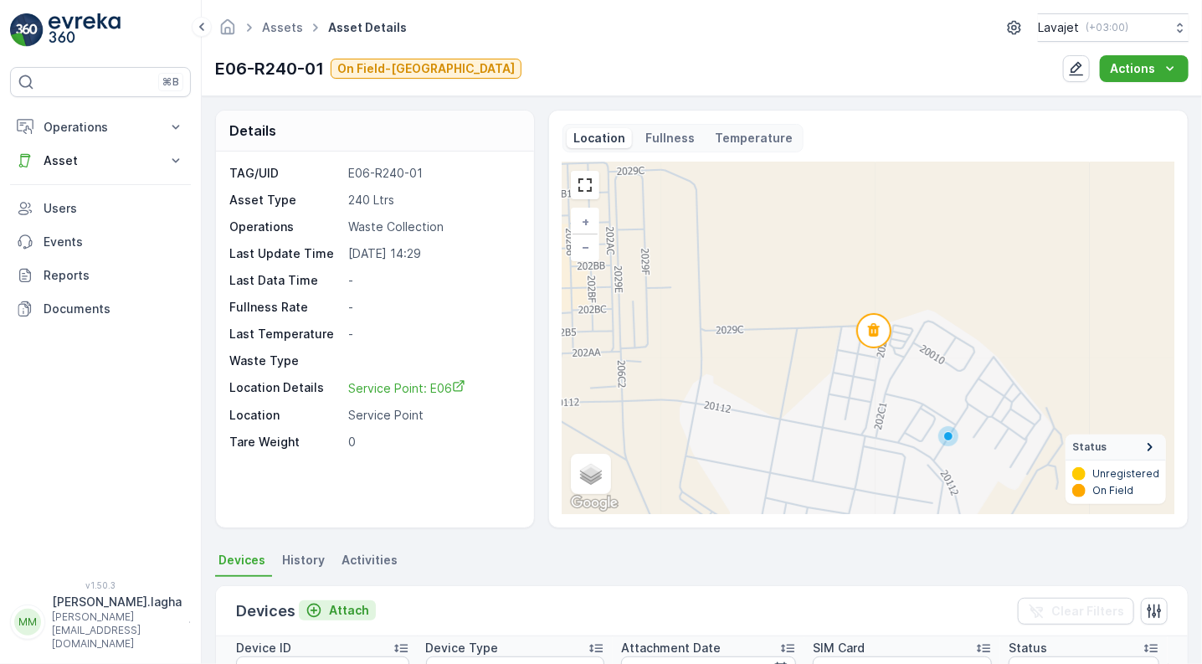
click at [331, 604] on p "Attach" at bounding box center [349, 610] width 40 height 17
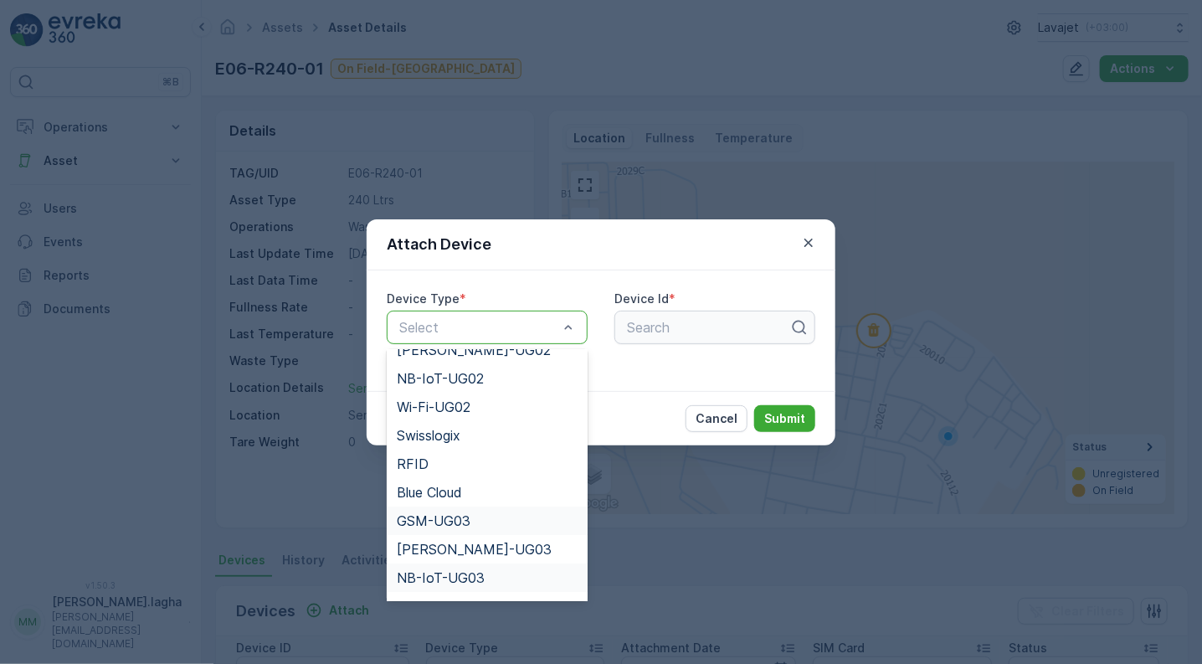
scroll to position [74, 0]
click at [450, 545] on span "NB-IoT-UG03" at bounding box center [441, 549] width 88 height 15
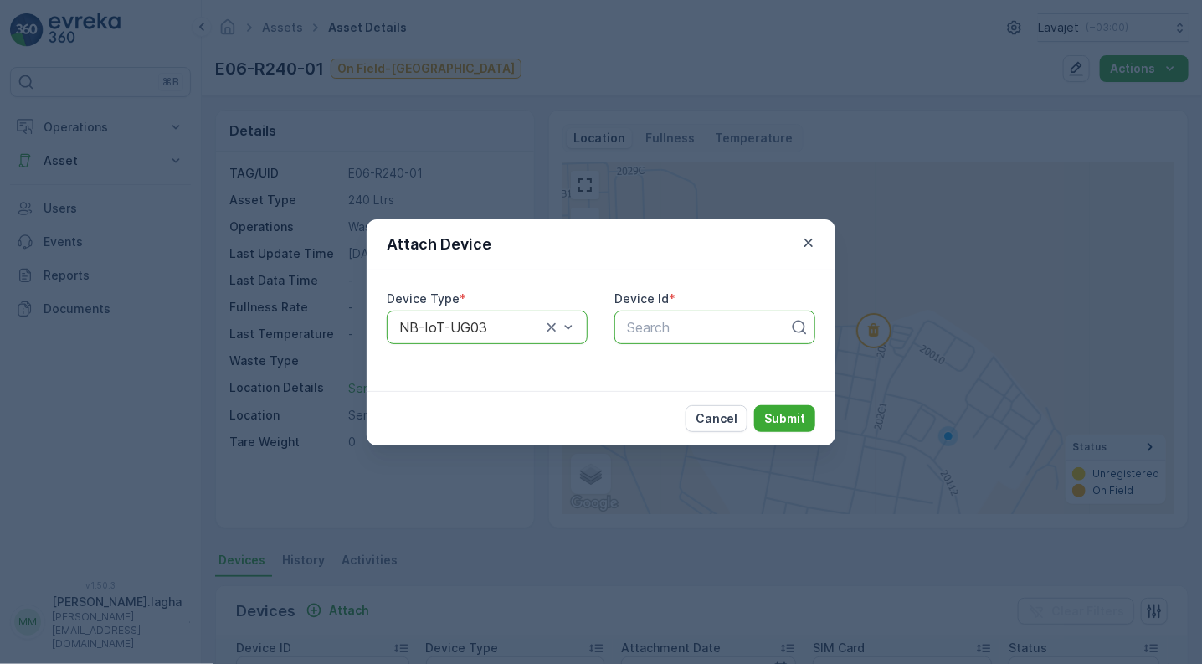
click at [656, 329] on div at bounding box center [708, 327] width 166 height 15
type input "55851"
click at [777, 413] on p "Submit" at bounding box center [784, 418] width 41 height 17
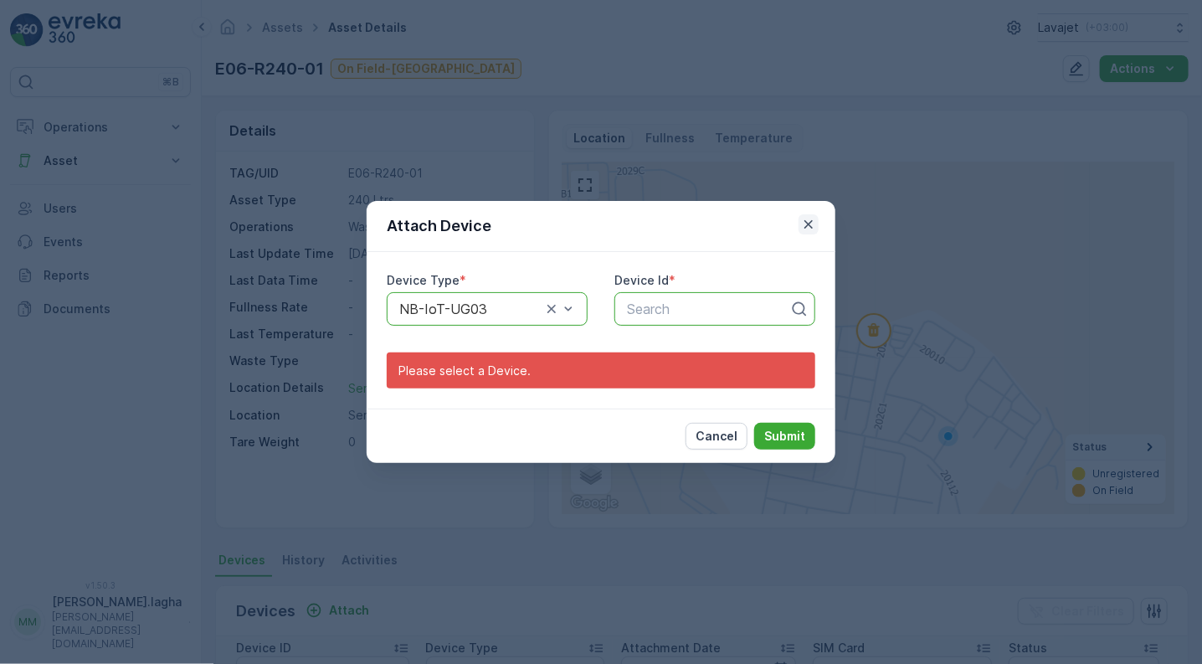
click at [804, 225] on icon "button" at bounding box center [808, 224] width 17 height 17
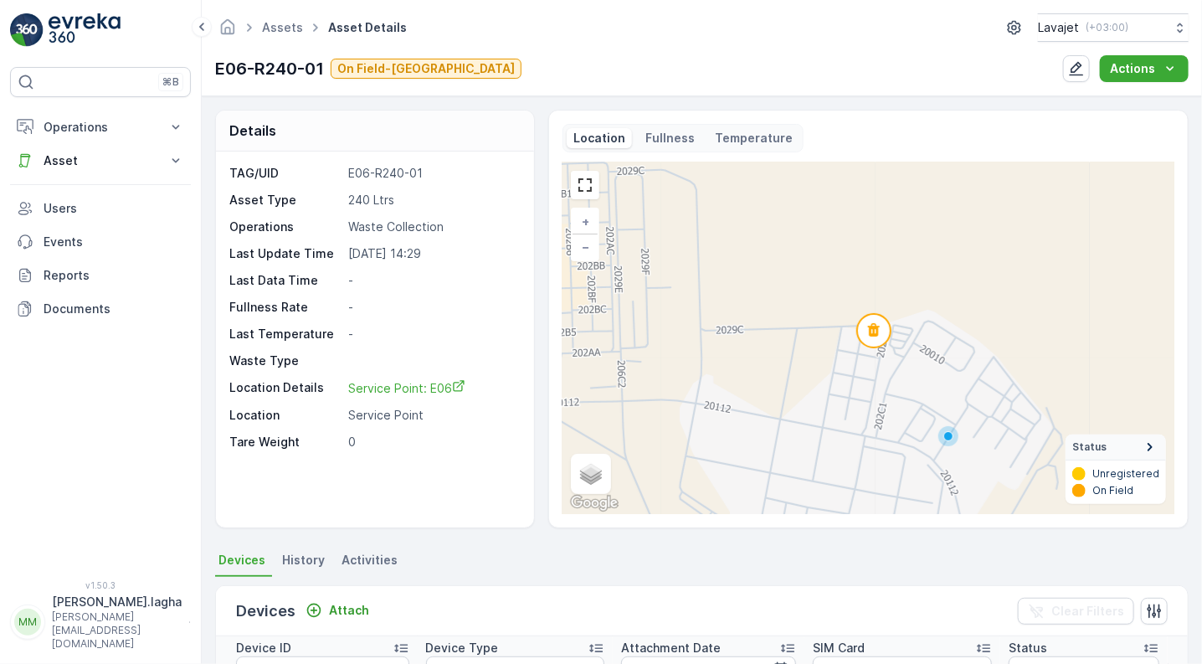
click at [988, 563] on ul "Devices History Activities" at bounding box center [701, 562] width 973 height 28
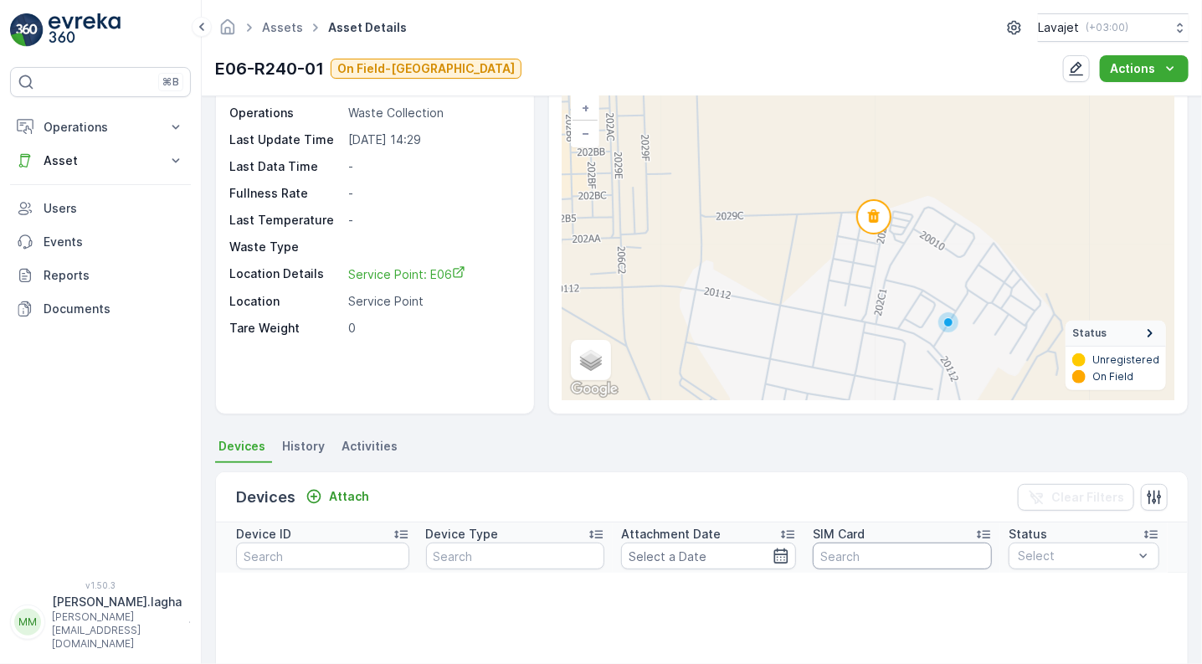
scroll to position [131, 0]
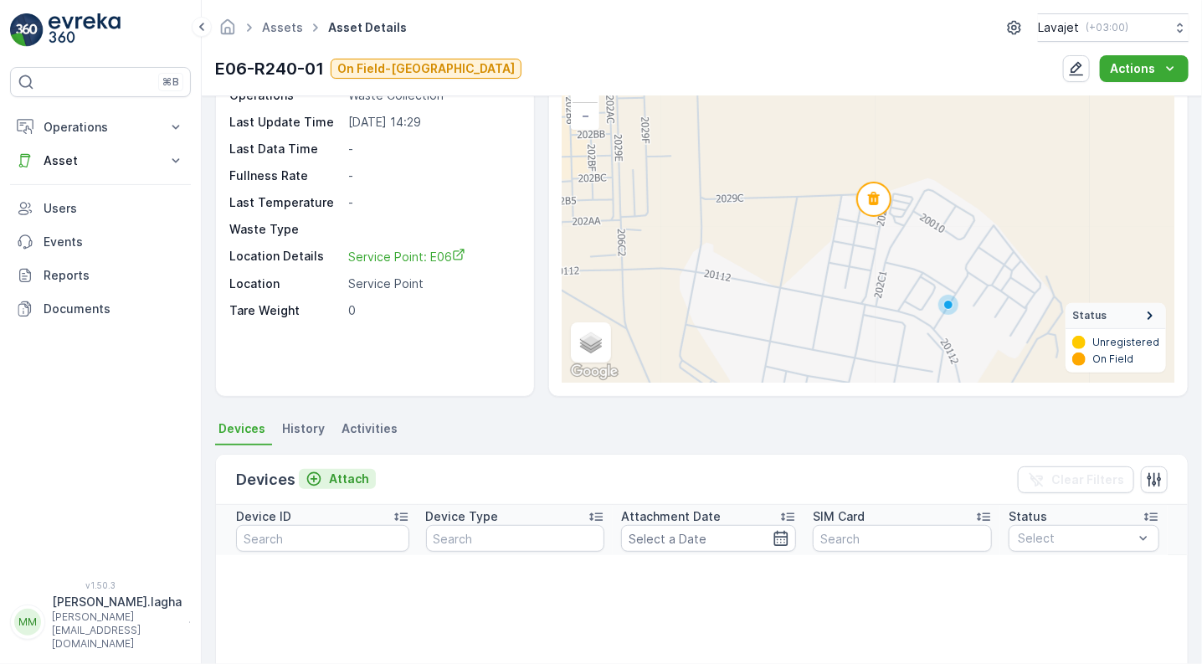
click at [342, 481] on p "Attach" at bounding box center [349, 478] width 40 height 17
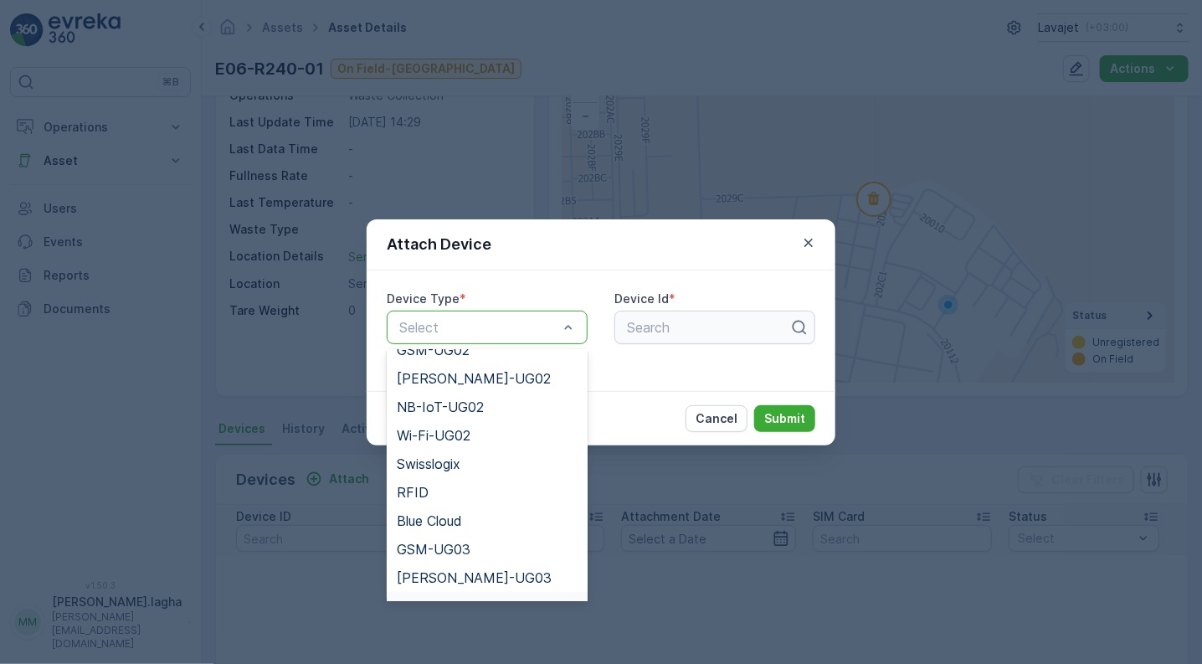
scroll to position [46, 0]
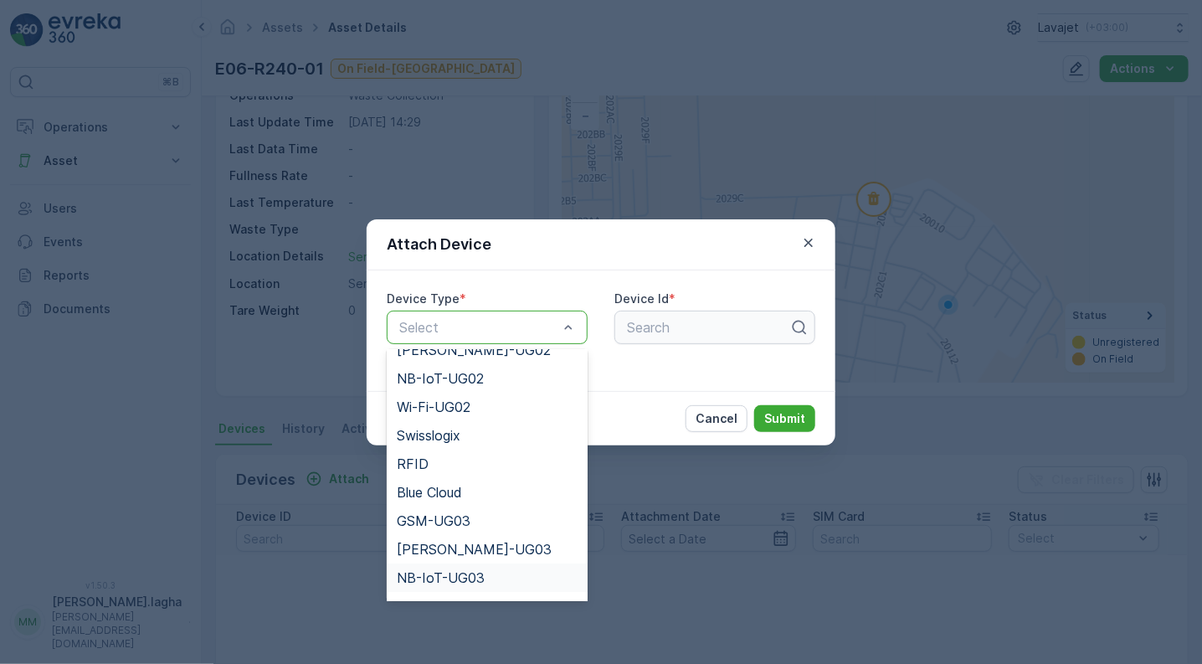
click at [430, 572] on span "NB-IoT-UG03" at bounding box center [441, 577] width 88 height 15
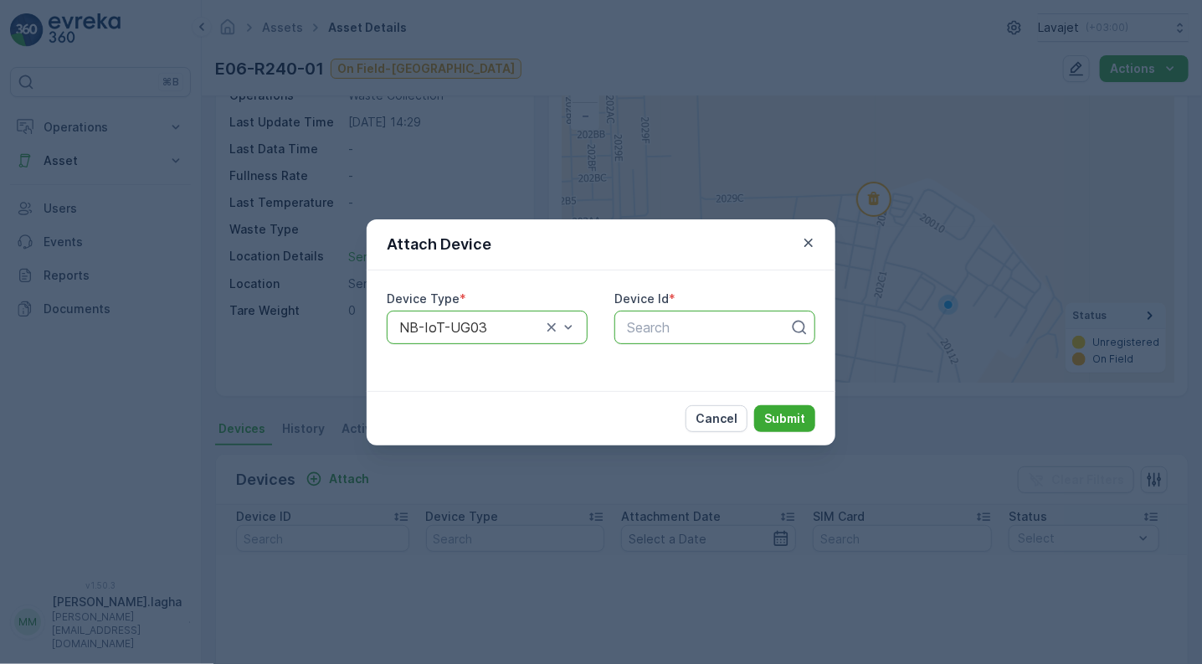
click at [698, 329] on div at bounding box center [708, 327] width 166 height 15
type input "55851"
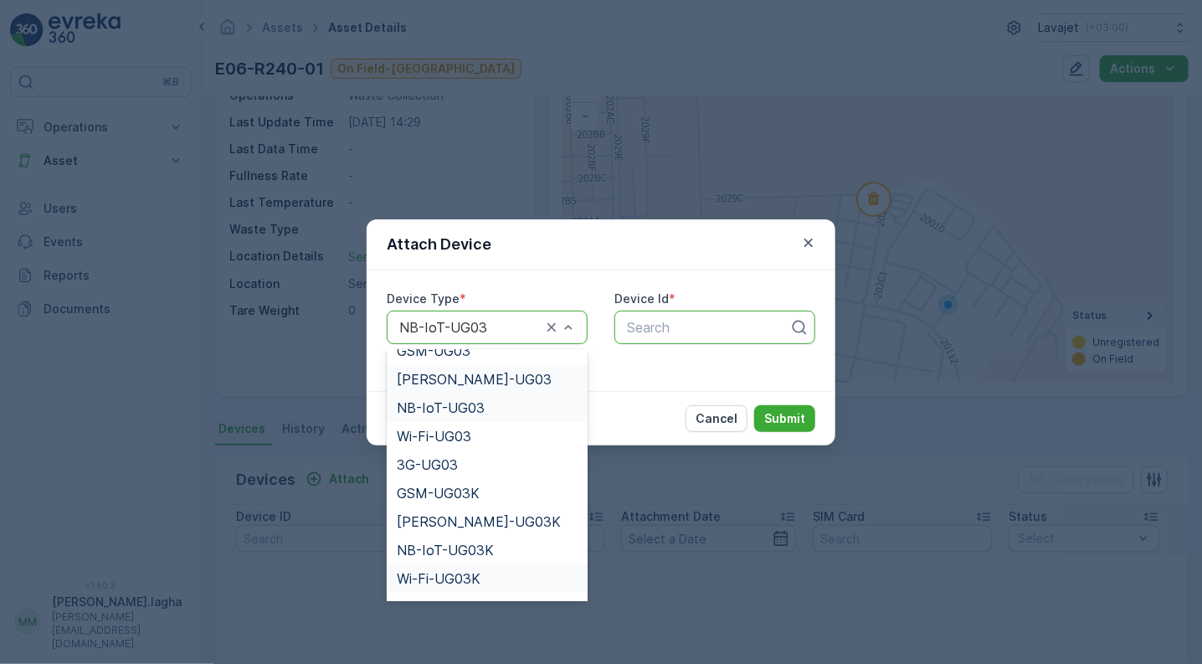
scroll to position [245, 0]
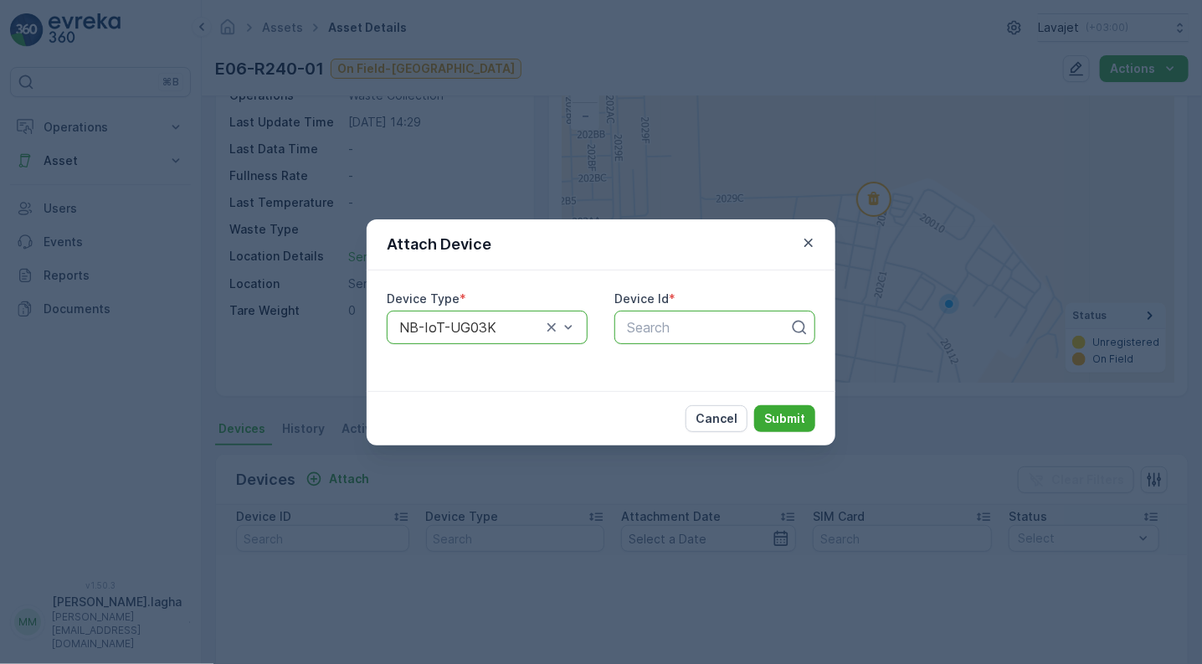
click at [680, 313] on div "Search" at bounding box center [714, 327] width 201 height 33
type input "55851"
click at [657, 361] on span "55851" at bounding box center [643, 368] width 39 height 15
click at [786, 416] on p "Submit" at bounding box center [784, 418] width 41 height 17
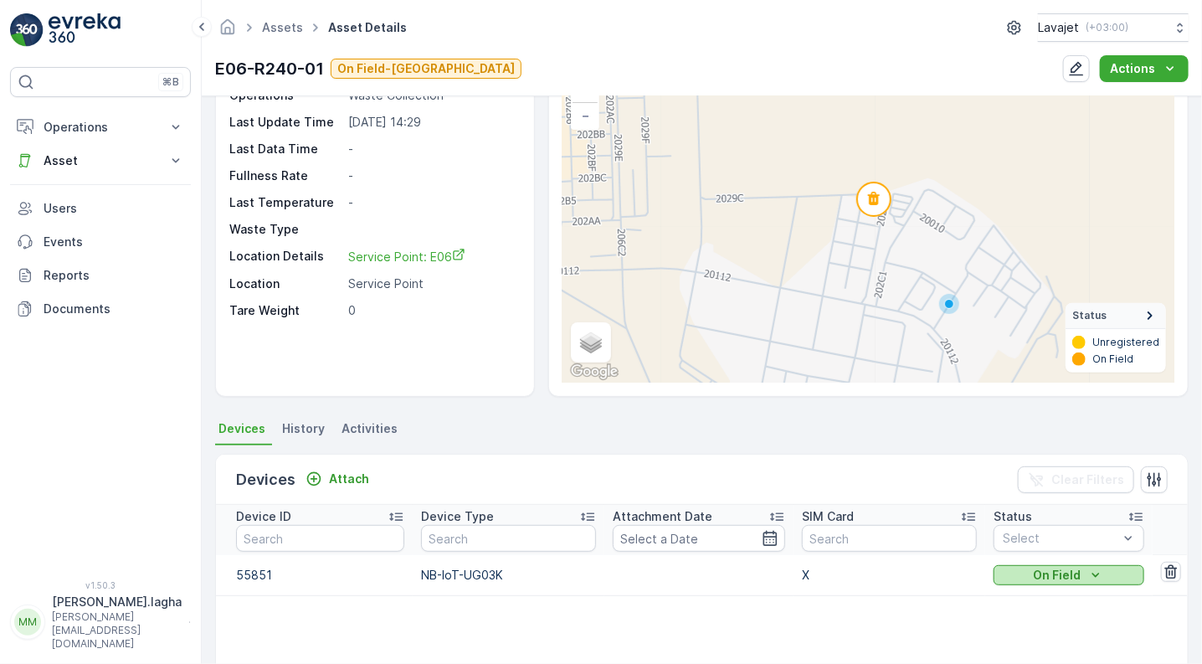
click at [1091, 577] on icon "On Field" at bounding box center [1095, 575] width 17 height 17
click at [1041, 593] on span "On Field" at bounding box center [1023, 599] width 46 height 17
click at [804, 571] on p "X" at bounding box center [889, 575] width 175 height 17
click at [1089, 572] on icon "On Field" at bounding box center [1095, 575] width 17 height 17
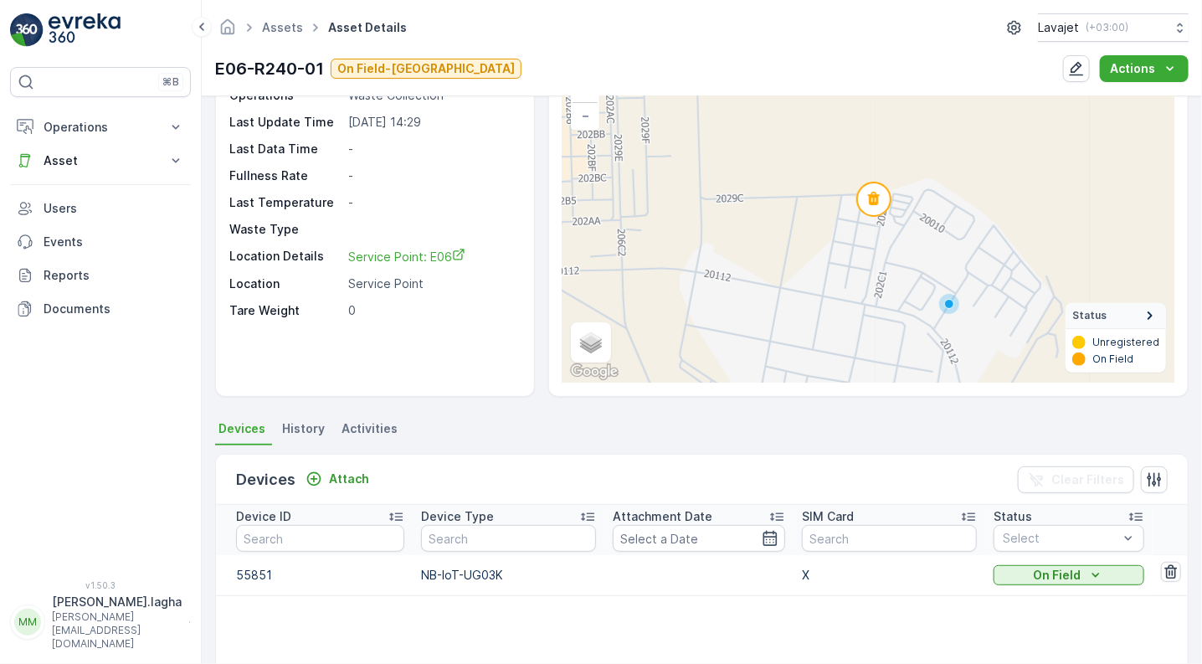
click at [809, 584] on td "X" at bounding box center [889, 575] width 192 height 40
click at [467, 572] on p "NB-IoT-UG03K" at bounding box center [508, 575] width 175 height 17
click at [243, 576] on p "55851" at bounding box center [320, 575] width 168 height 17
click at [199, 25] on icon at bounding box center [202, 27] width 18 height 20
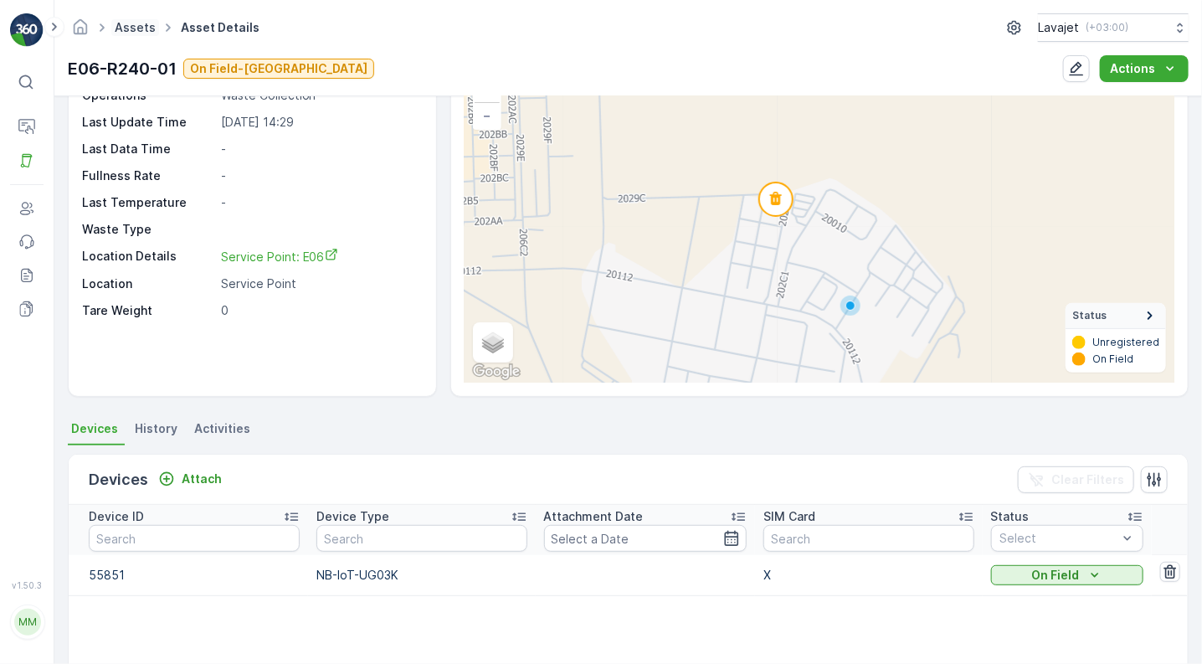
click at [133, 24] on link "Assets" at bounding box center [135, 27] width 41 height 14
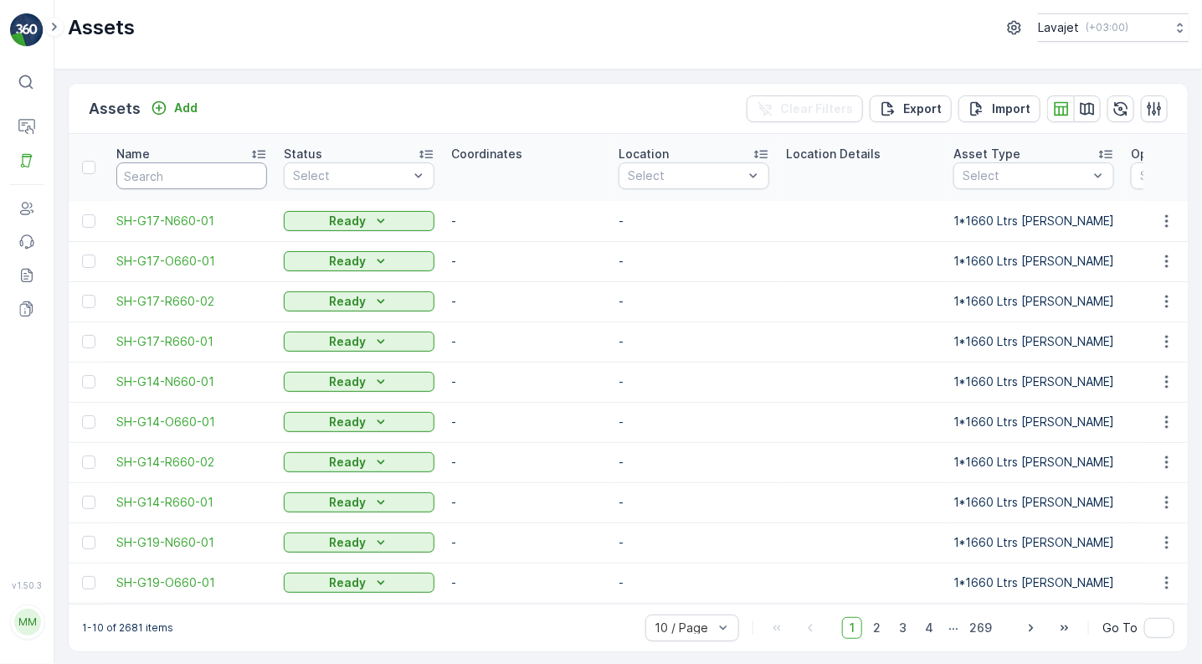
click at [172, 177] on input "text" at bounding box center [191, 175] width 151 height 27
type input "e"
drag, startPoint x: 141, startPoint y: 177, endPoint x: 106, endPoint y: 177, distance: 34.3
paste input "E06-R240-02"
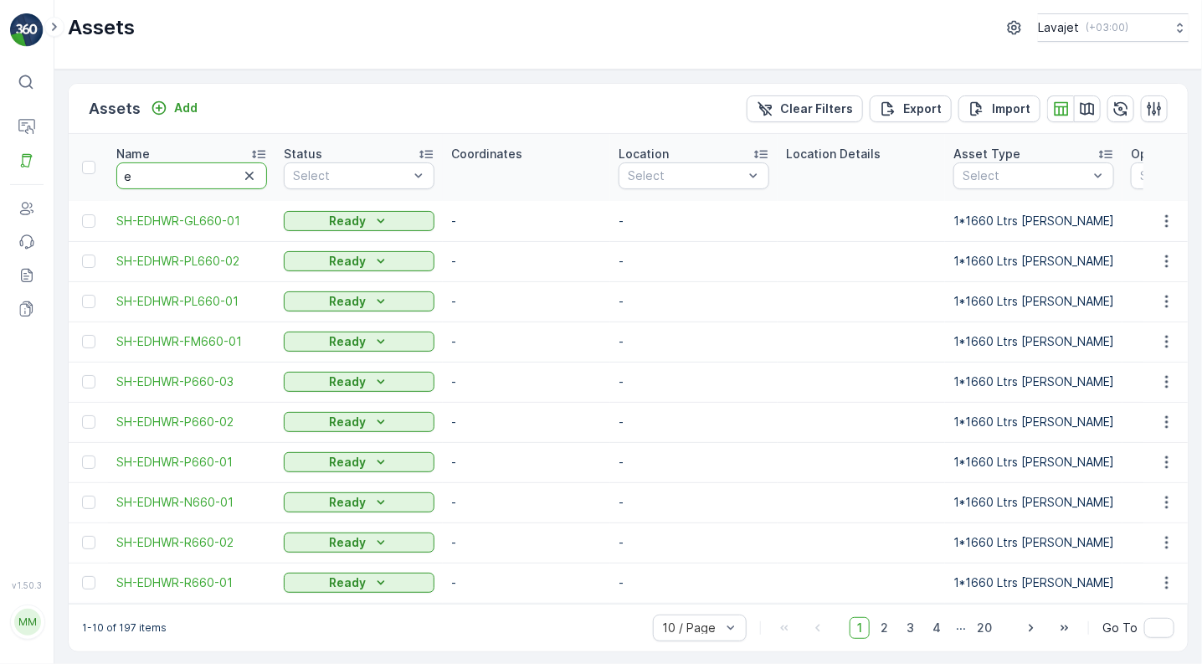
type input "E06-R240-02"
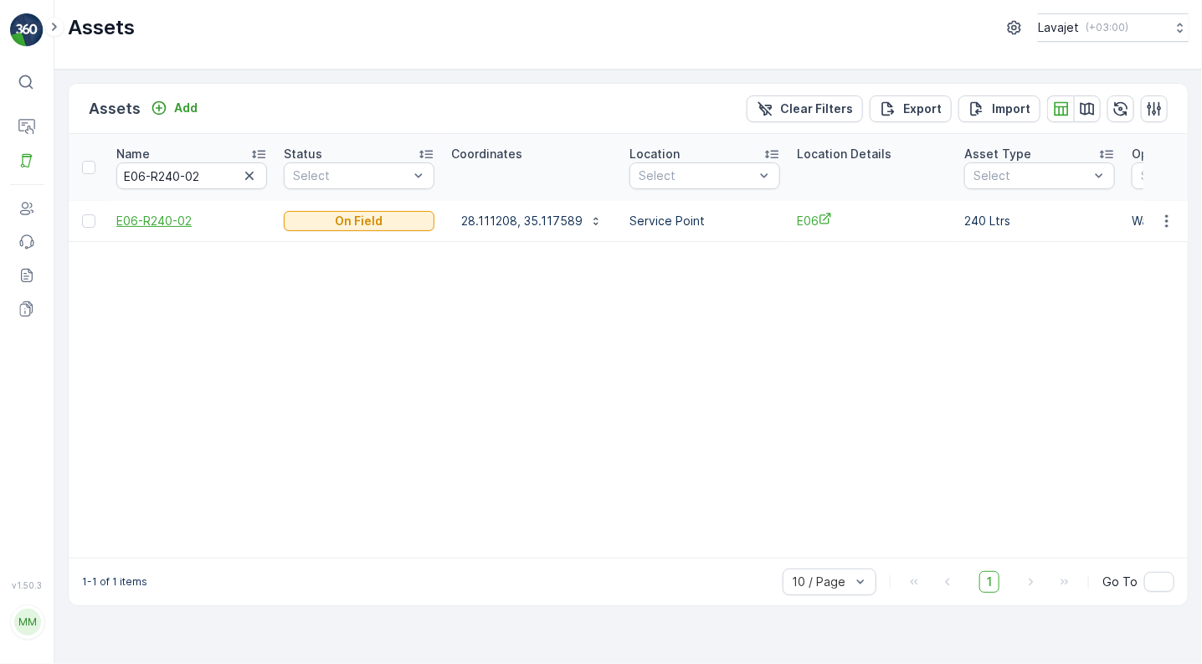
click at [155, 218] on span "E06-R240-02" at bounding box center [191, 221] width 151 height 17
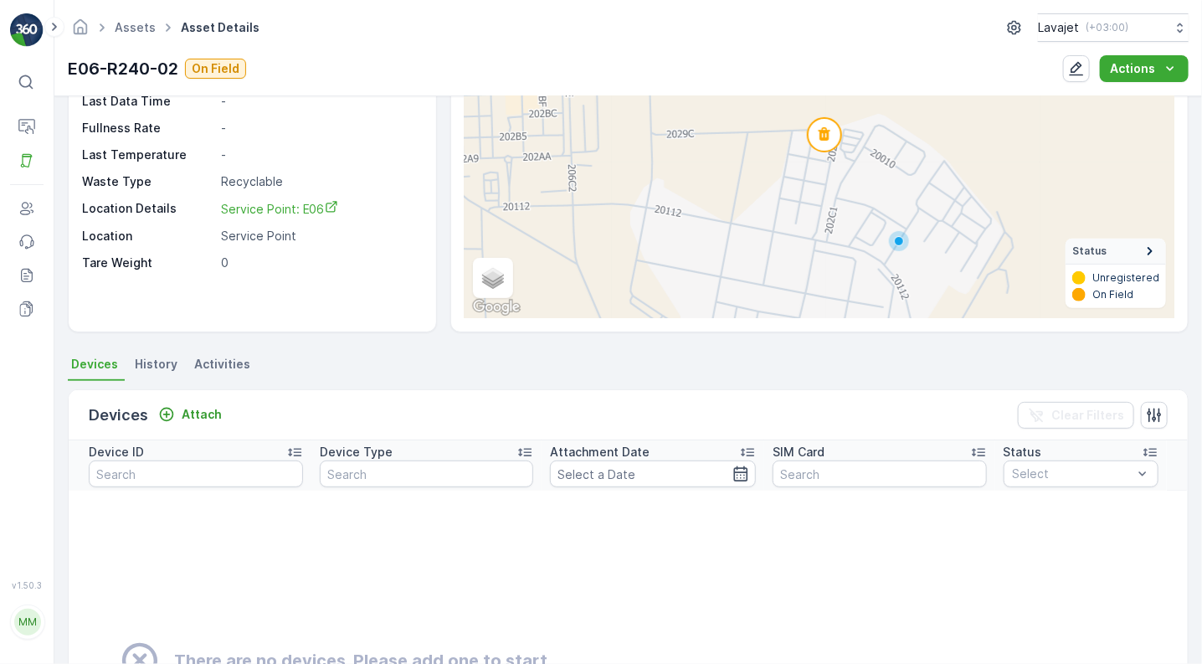
scroll to position [225, 0]
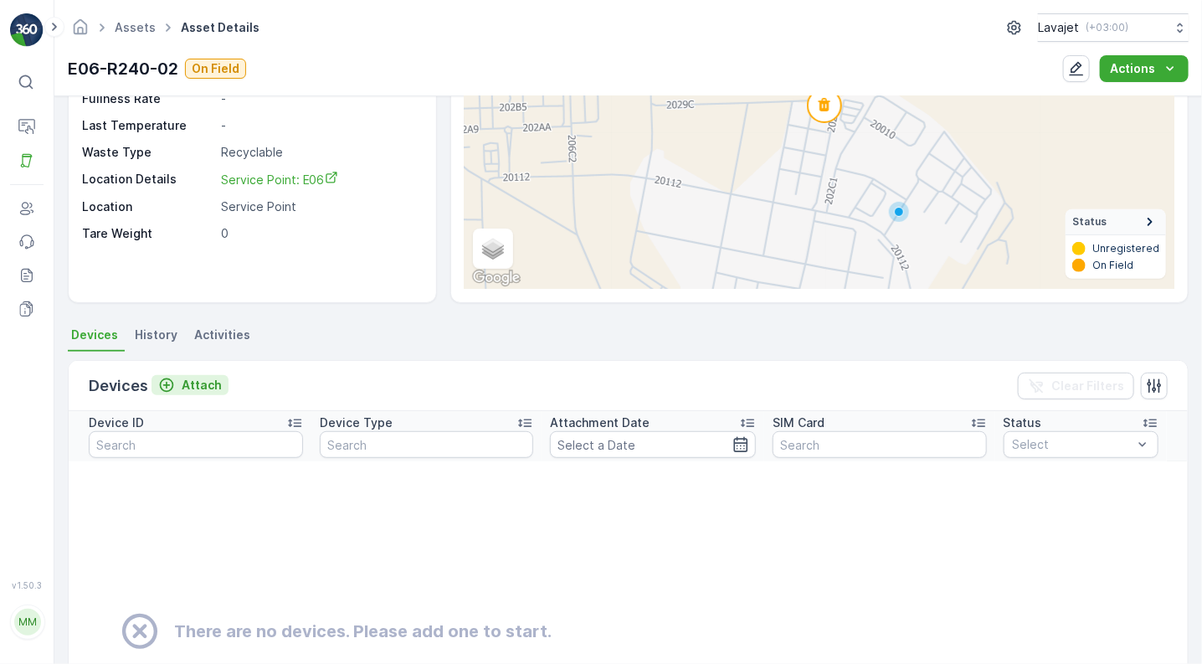
click at [198, 381] on p "Attach" at bounding box center [202, 385] width 40 height 17
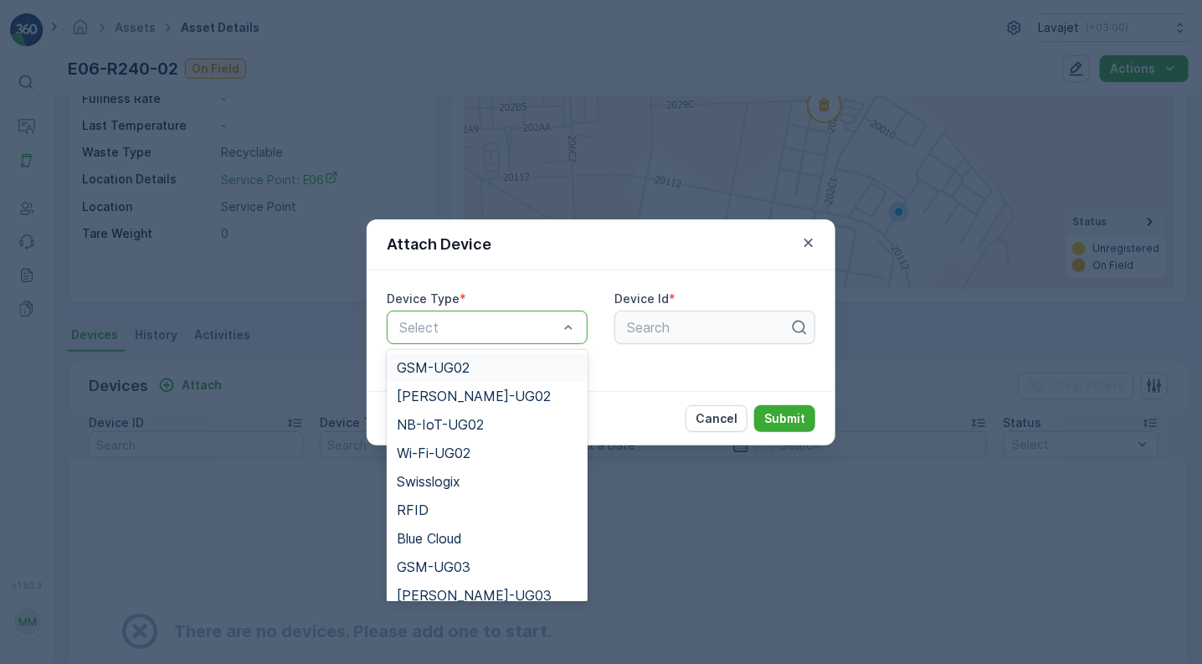
click at [517, 336] on div "Select" at bounding box center [487, 327] width 201 height 33
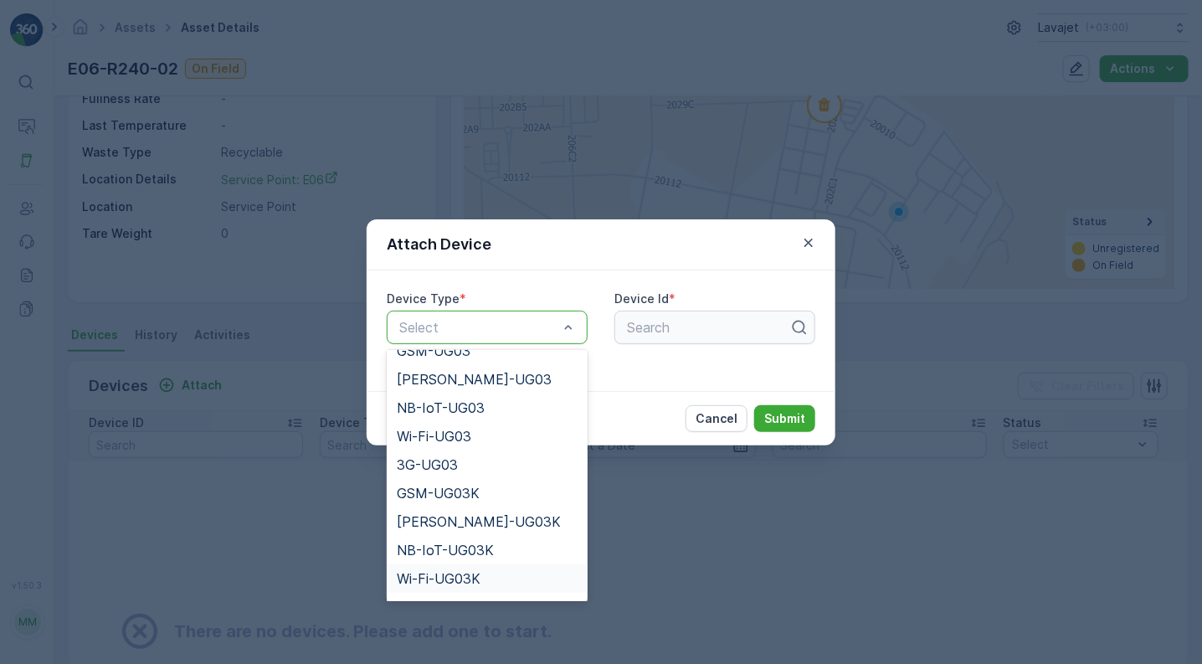
scroll to position [245, 0]
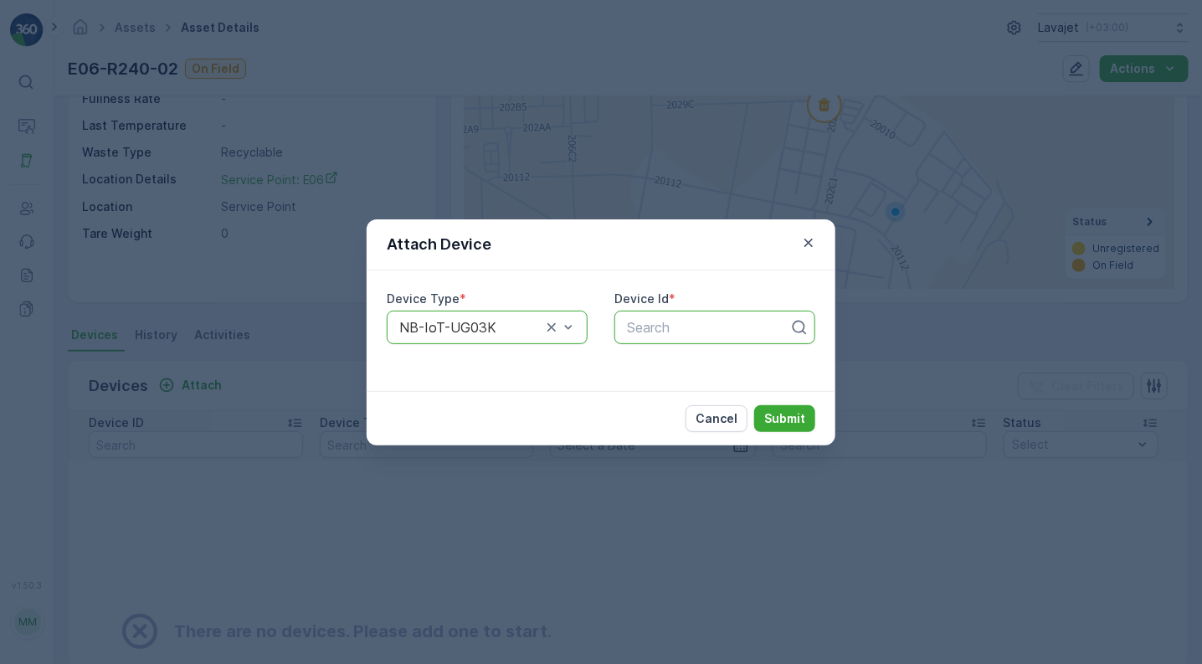
click at [638, 322] on div at bounding box center [708, 327] width 166 height 15
type input "55975"
click at [656, 368] on span "55975" at bounding box center [644, 368] width 41 height 15
click at [773, 420] on p "Submit" at bounding box center [784, 418] width 41 height 17
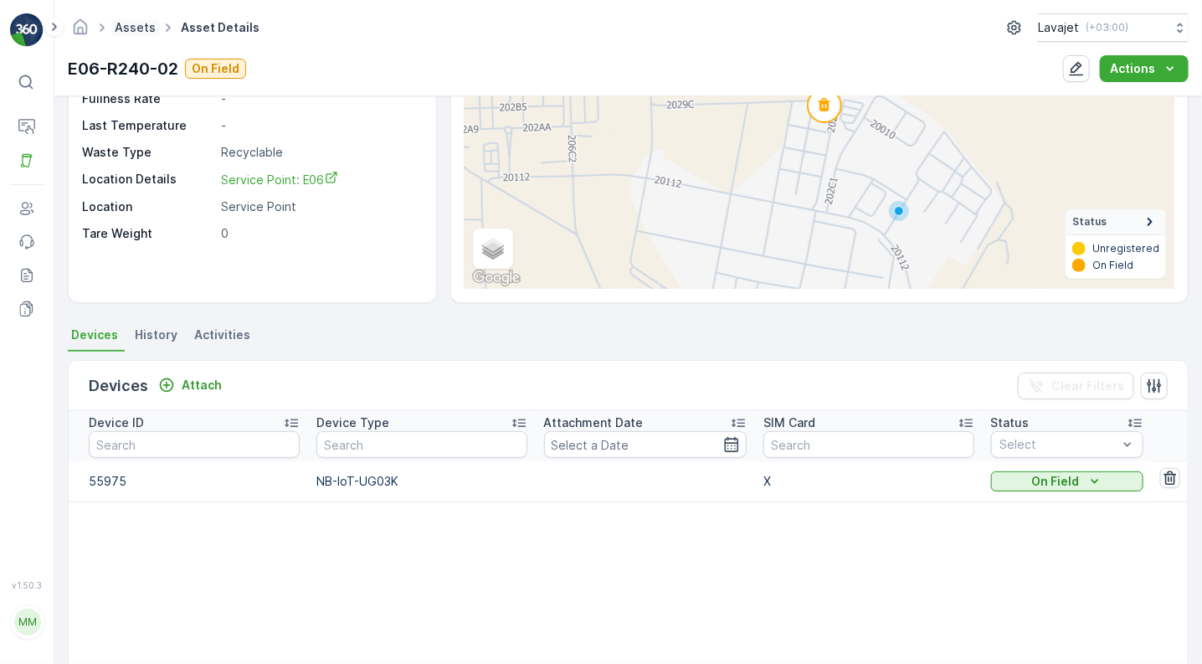
click at [130, 25] on link "Assets" at bounding box center [135, 27] width 41 height 14
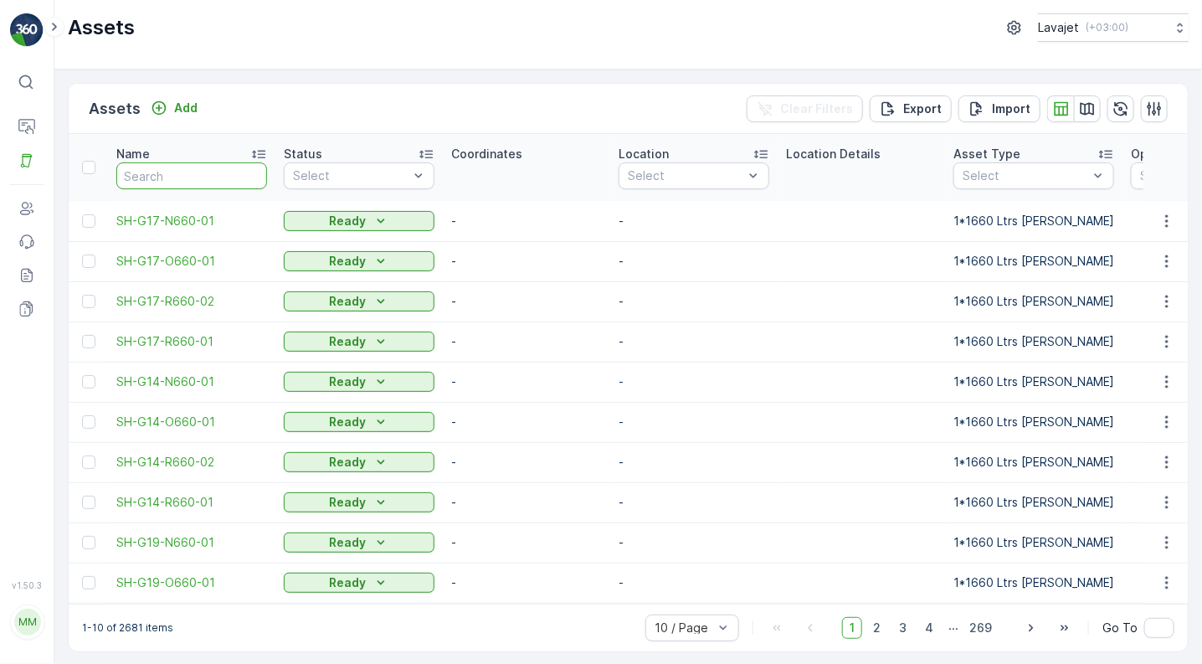
click at [171, 178] on input "text" at bounding box center [191, 175] width 151 height 27
paste input "E06-R240-02"
type input "E06-R240-02"
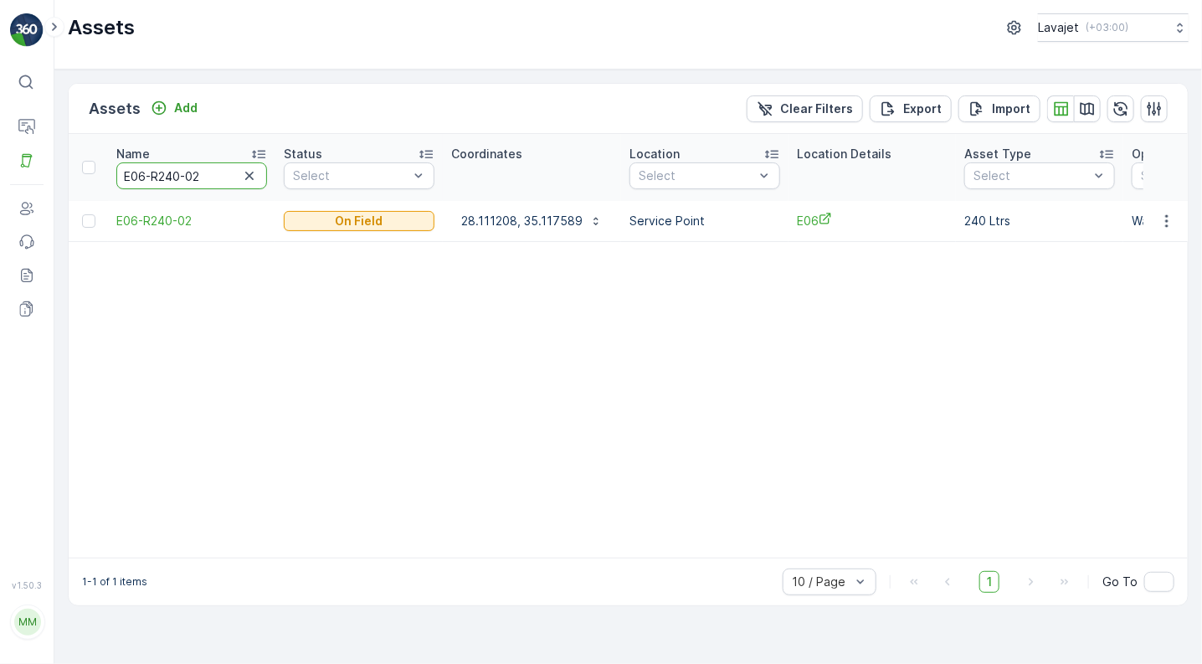
click at [203, 180] on input "E06-R240-02" at bounding box center [191, 175] width 151 height 27
type input "E06-R240-01"
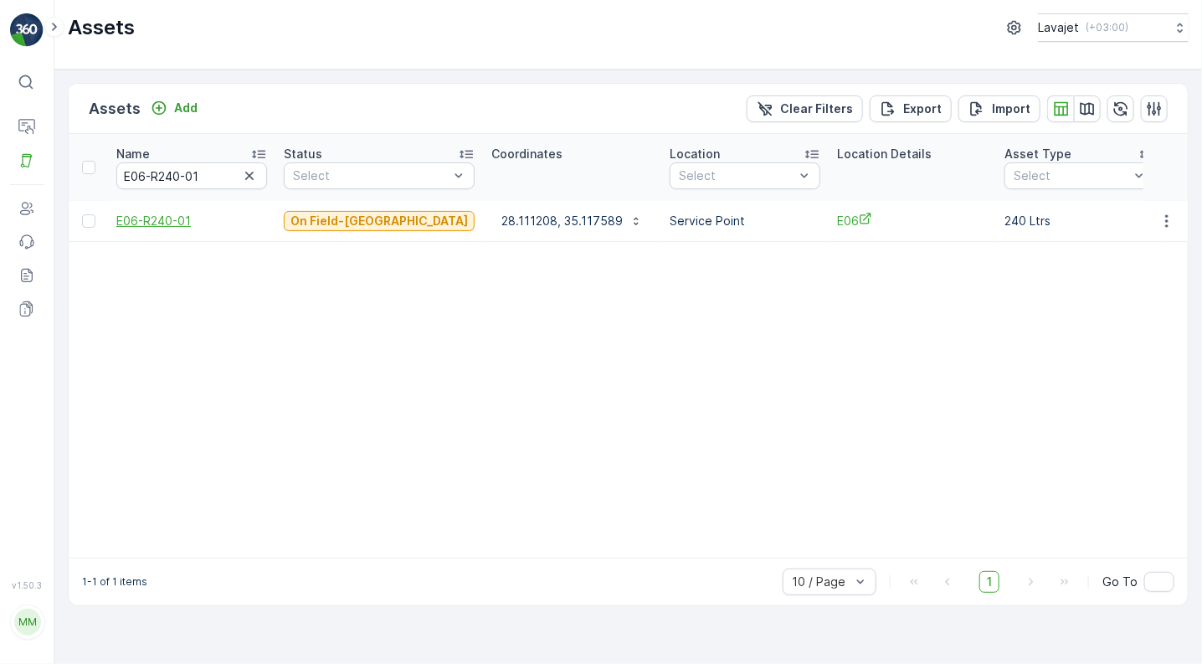
click at [156, 221] on span "E06-R240-01" at bounding box center [191, 221] width 151 height 17
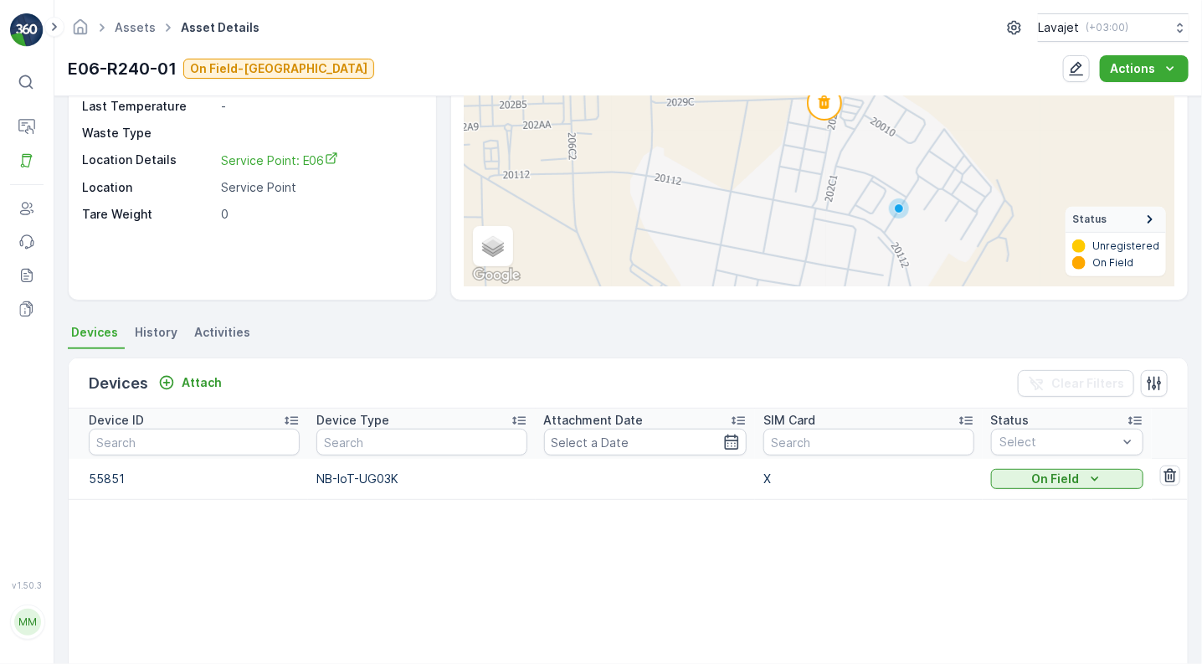
scroll to position [233, 0]
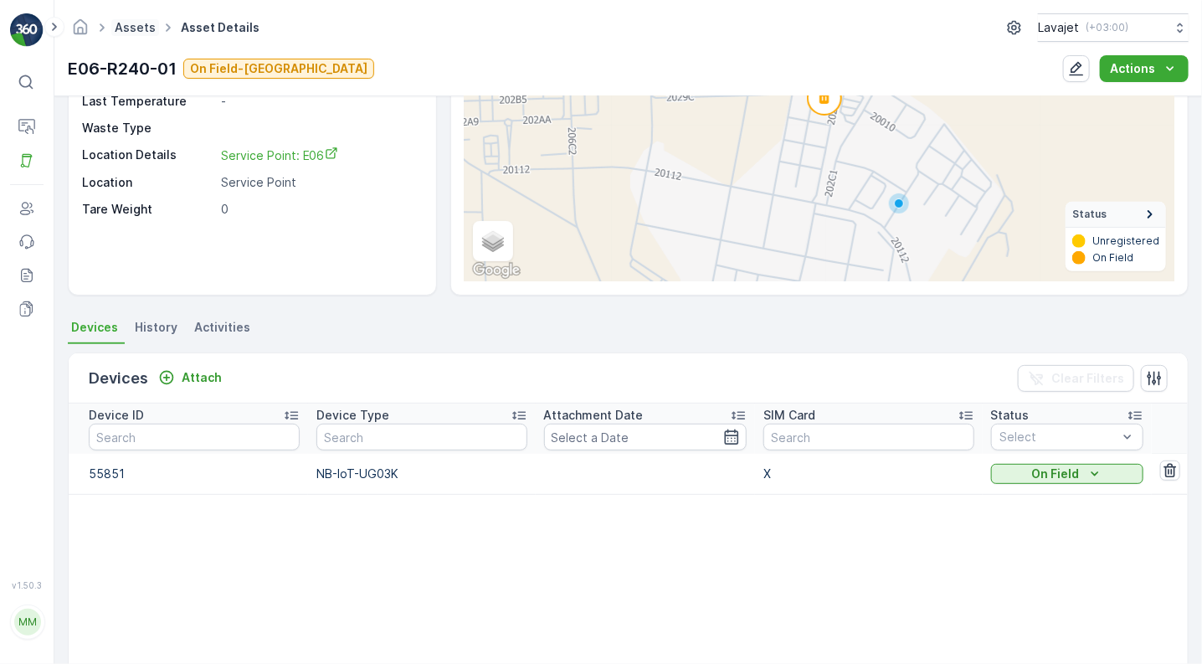
click at [131, 28] on link "Assets" at bounding box center [135, 27] width 41 height 14
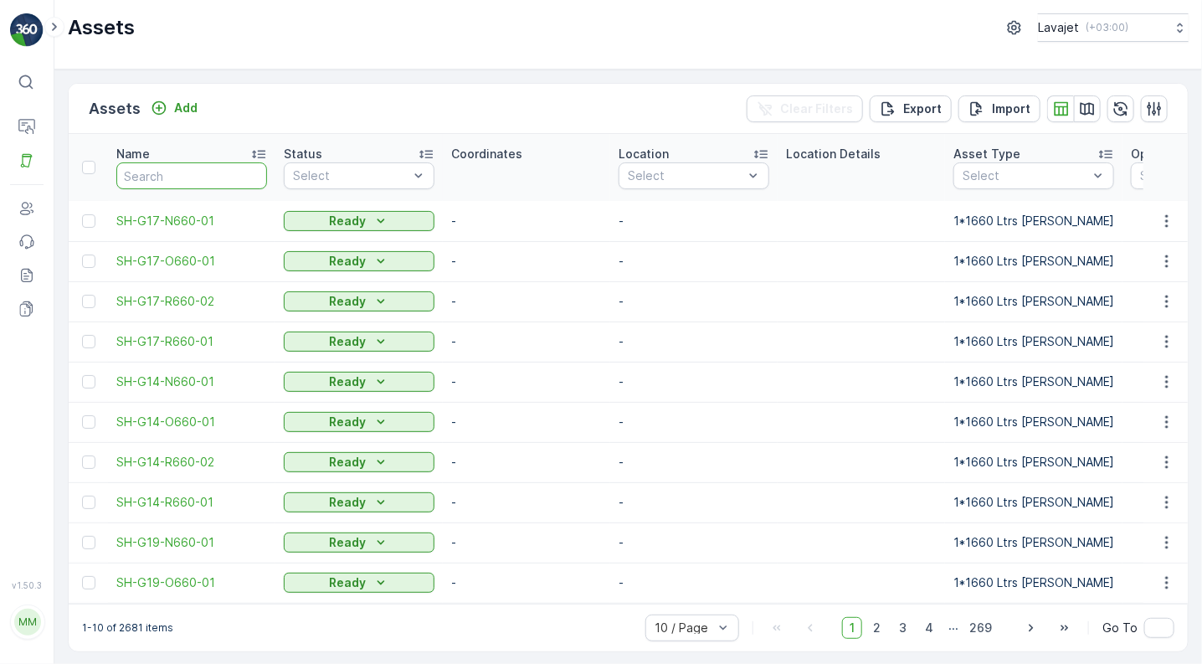
click at [198, 177] on input "text" at bounding box center [191, 175] width 151 height 27
paste input "E06-O240-03"
type input "E06-O240-03"
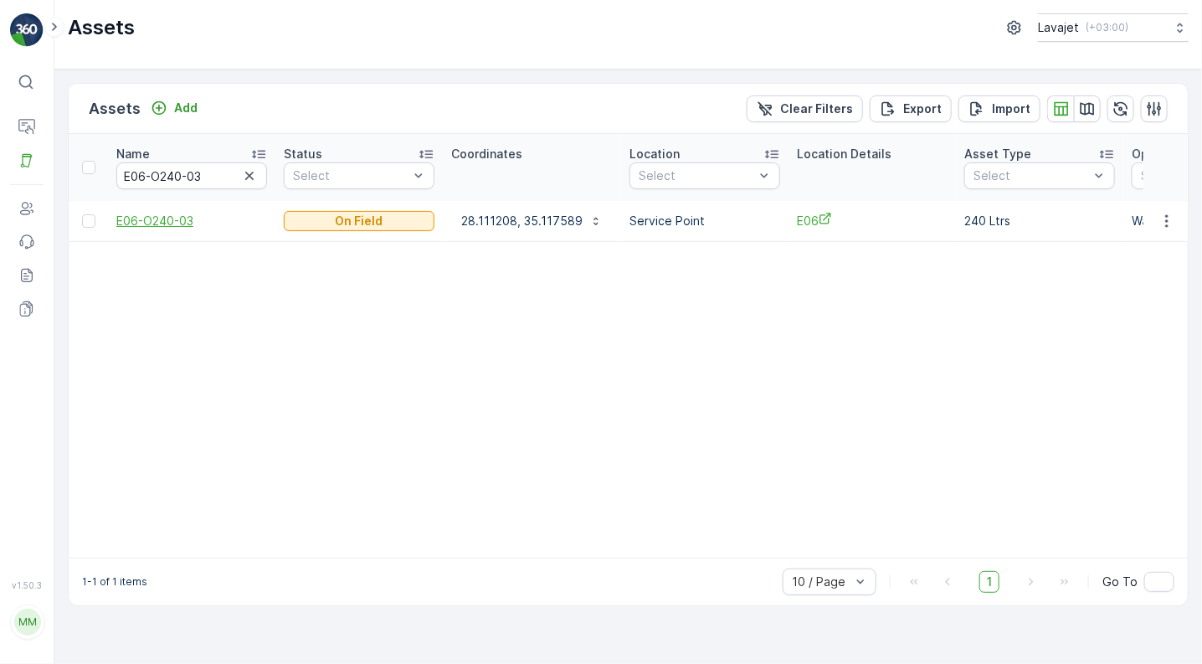
click at [182, 221] on span "E06-O240-03" at bounding box center [191, 221] width 151 height 17
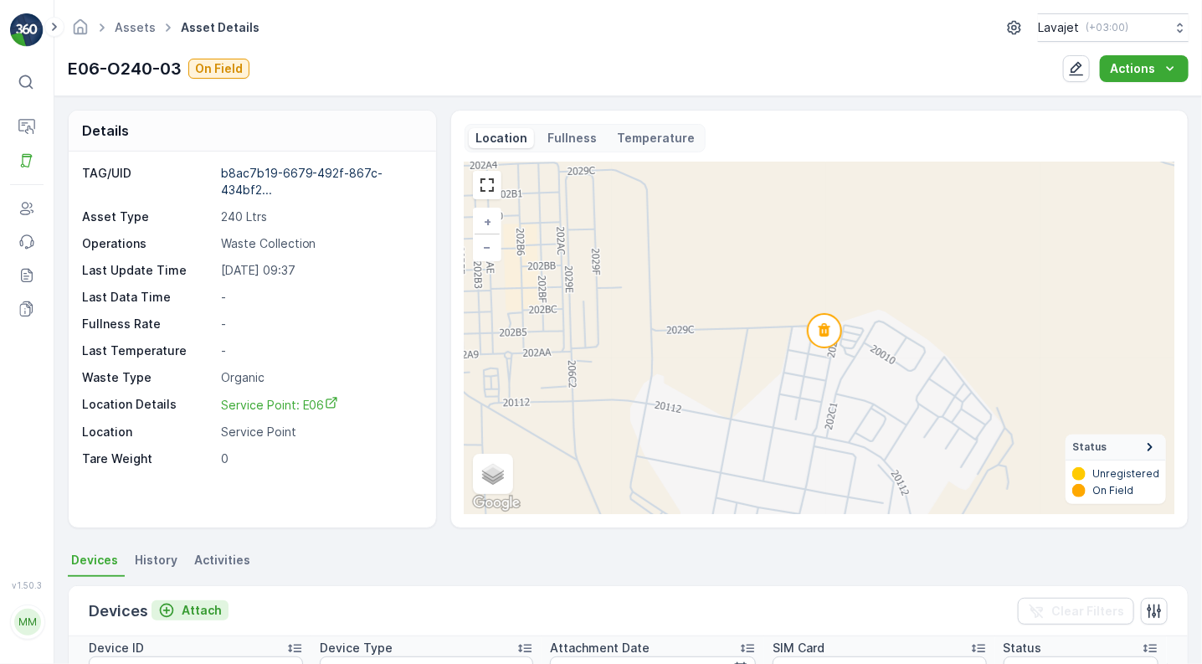
click at [199, 606] on p "Attach" at bounding box center [202, 610] width 40 height 17
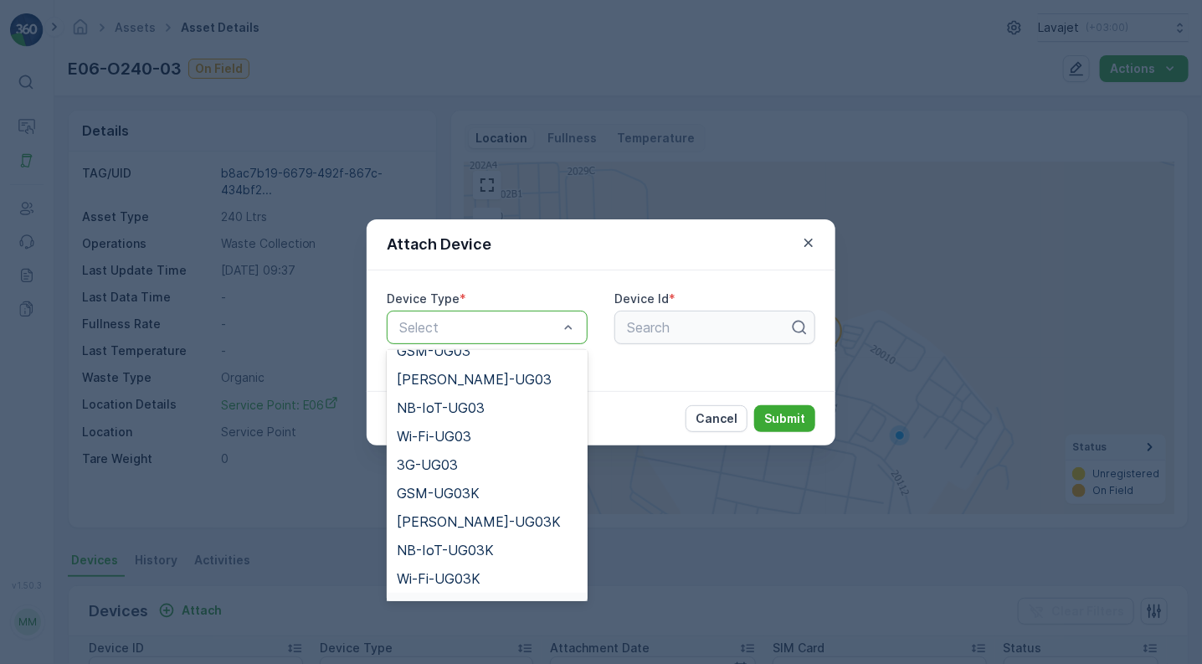
scroll to position [245, 0]
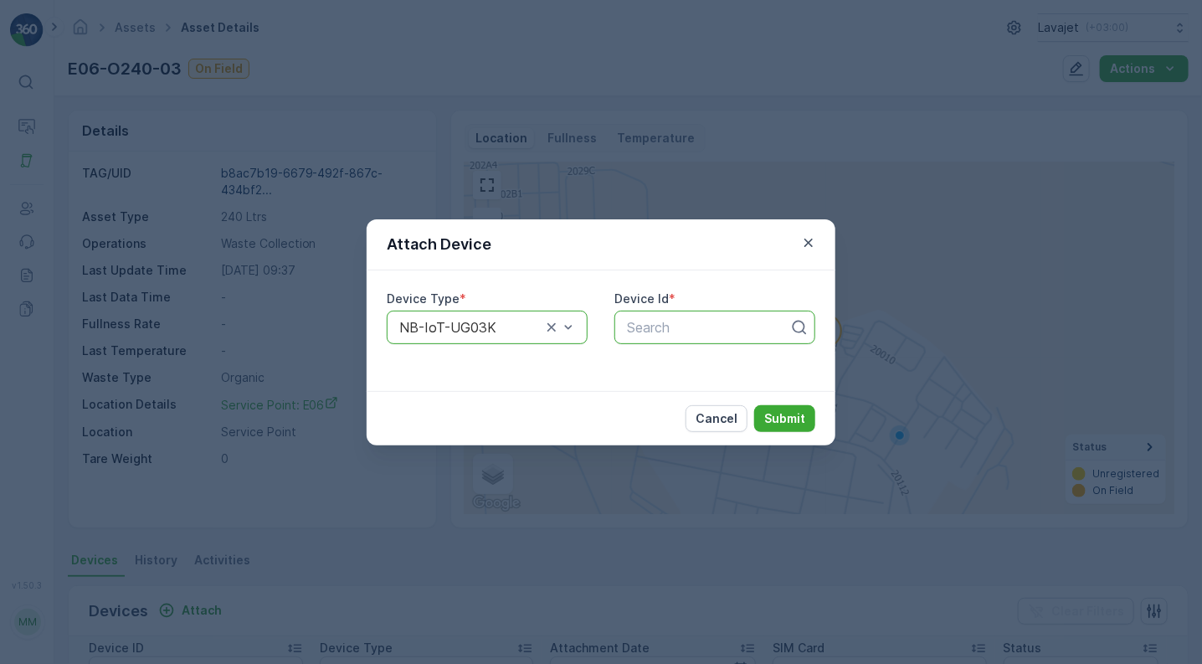
click at [644, 314] on div "Search" at bounding box center [714, 327] width 201 height 33
type input "55868"
click at [719, 414] on p "Cancel" at bounding box center [717, 418] width 42 height 17
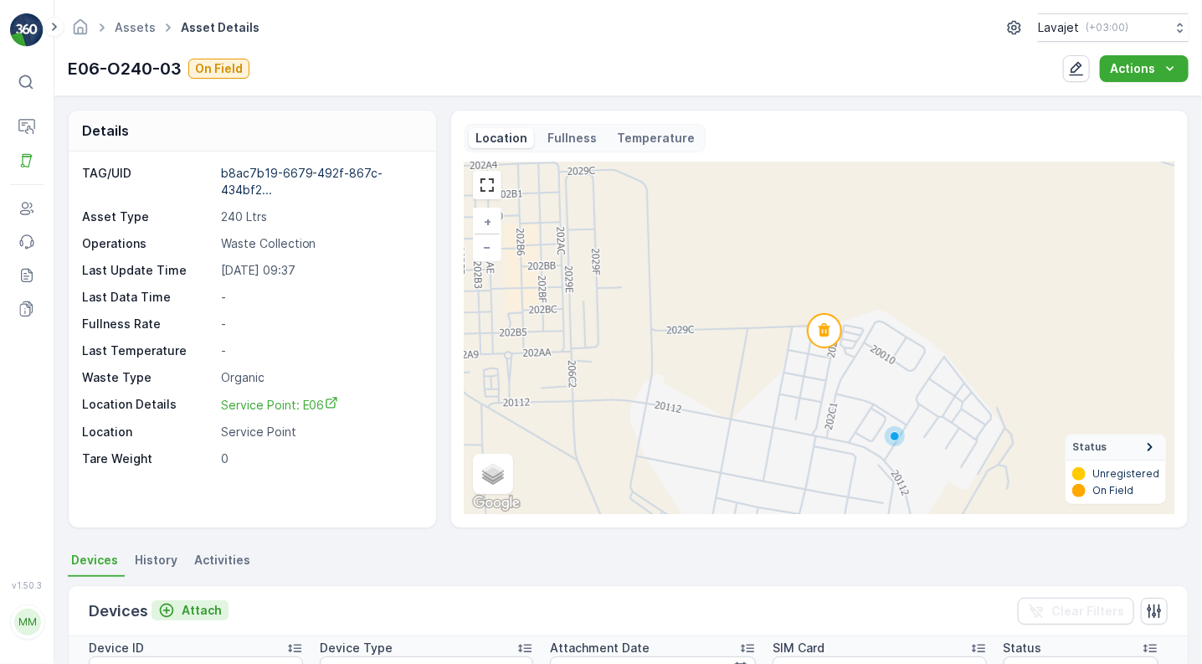
click at [205, 603] on p "Attach" at bounding box center [202, 610] width 40 height 17
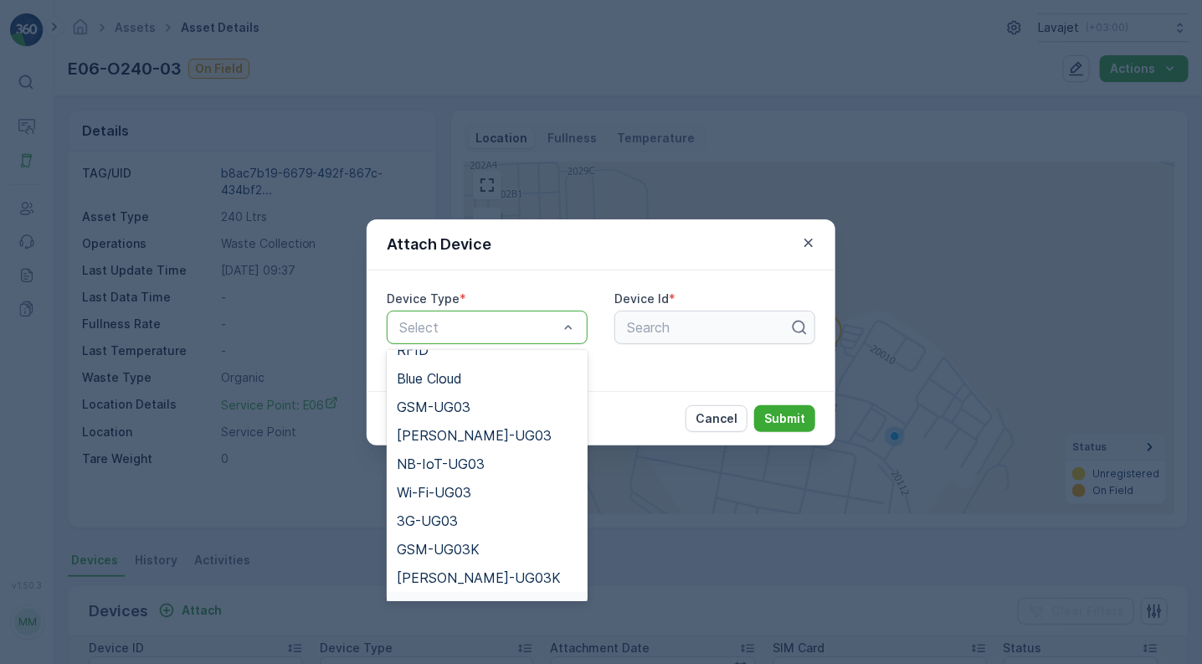
scroll to position [188, 0]
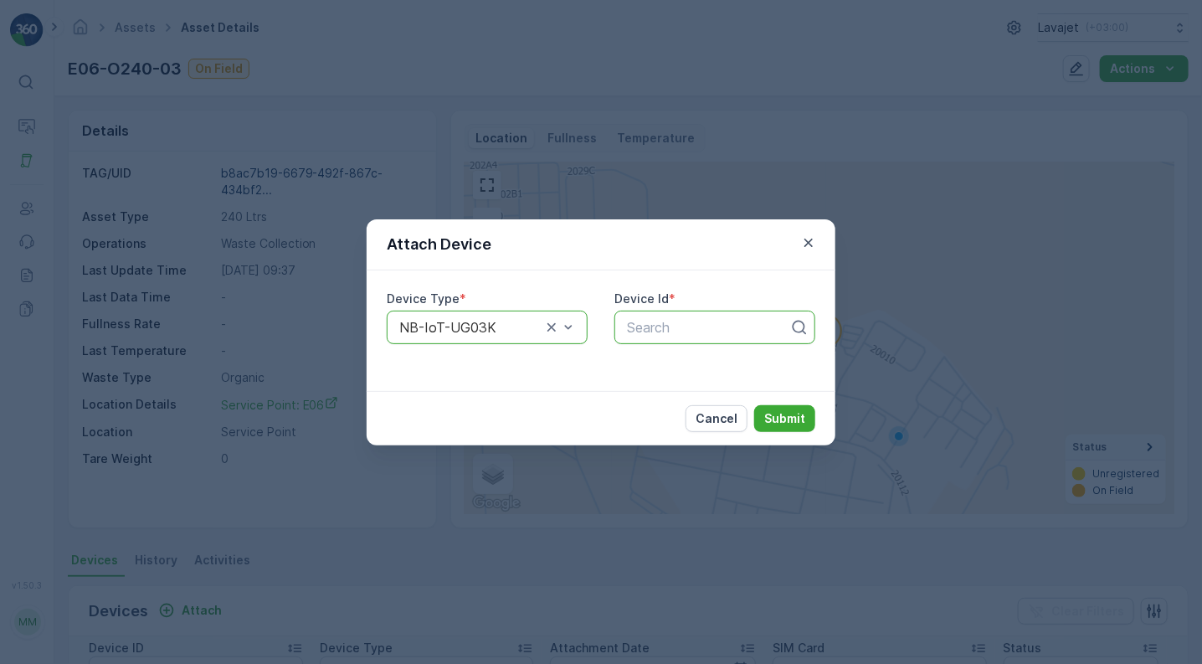
click at [651, 321] on div at bounding box center [708, 327] width 166 height 15
type input "55868"
click at [658, 372] on span "55868" at bounding box center [645, 368] width 42 height 15
click at [776, 413] on p "Submit" at bounding box center [784, 418] width 41 height 17
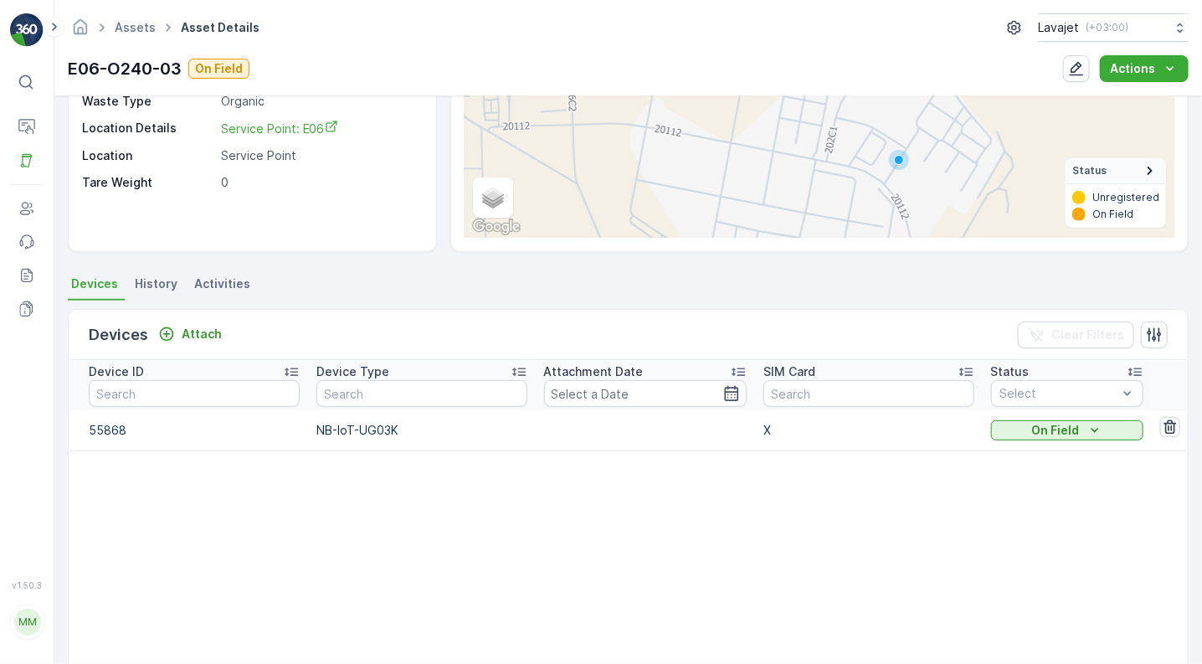
scroll to position [285, 0]
